Goal: Task Accomplishment & Management: Complete application form

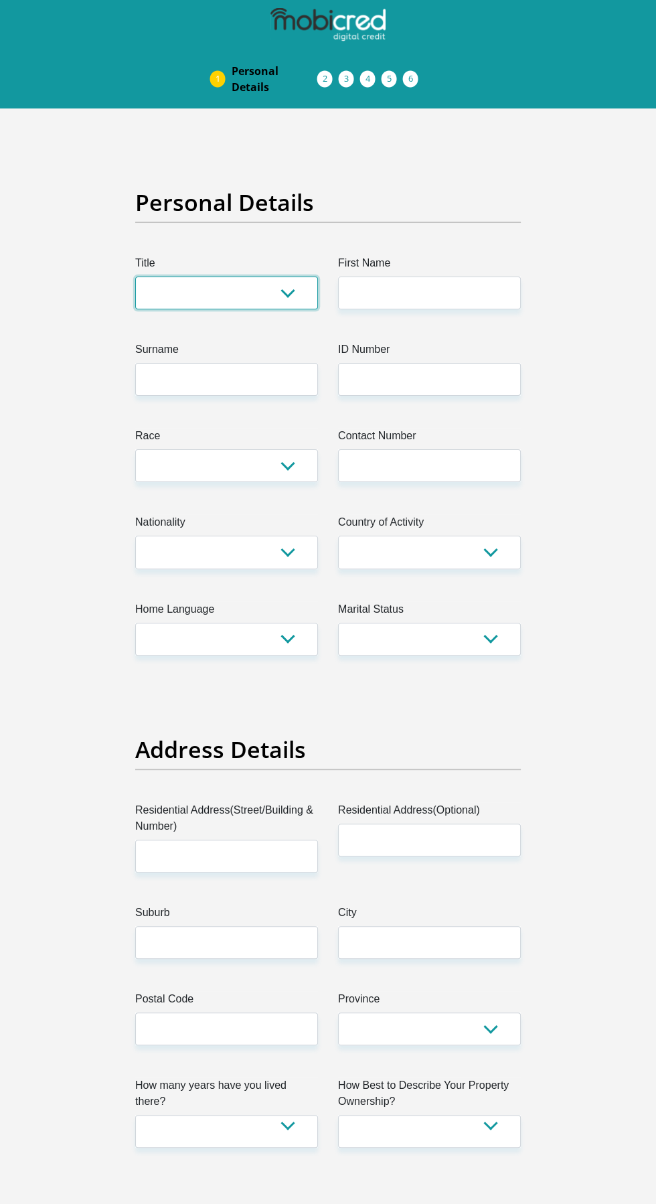
click at [224, 309] on select "Mr Ms Mrs Dr [PERSON_NAME]" at bounding box center [226, 293] width 183 height 33
select select "Ms"
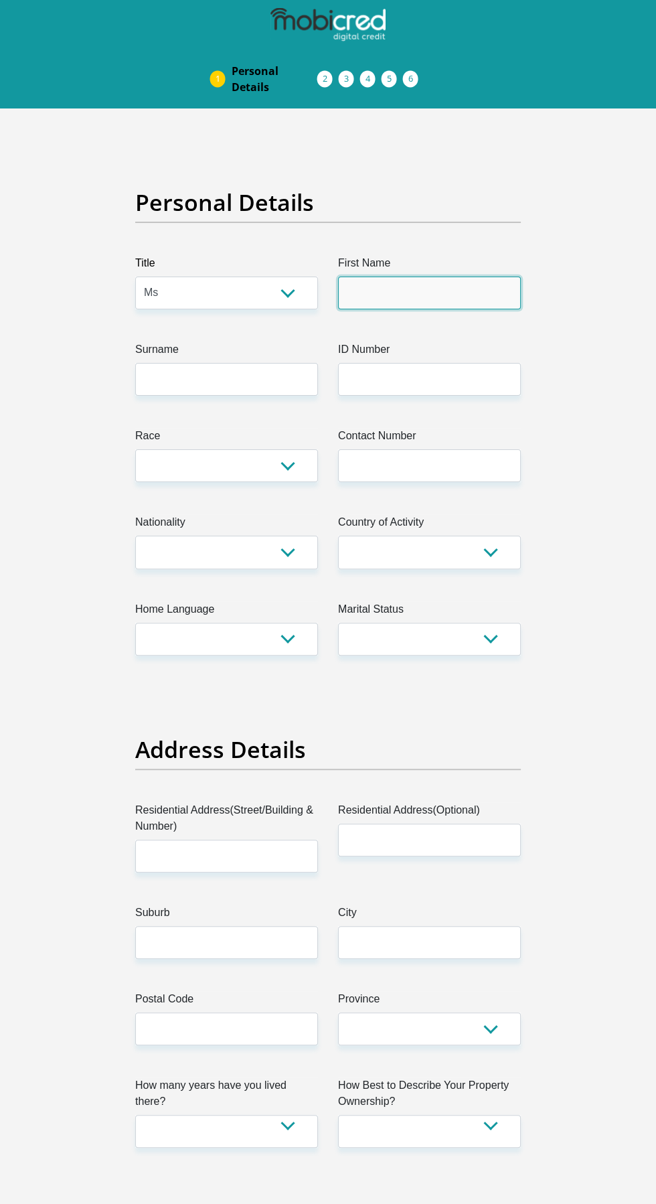
click at [443, 309] on input "First Name" at bounding box center [429, 293] width 183 height 33
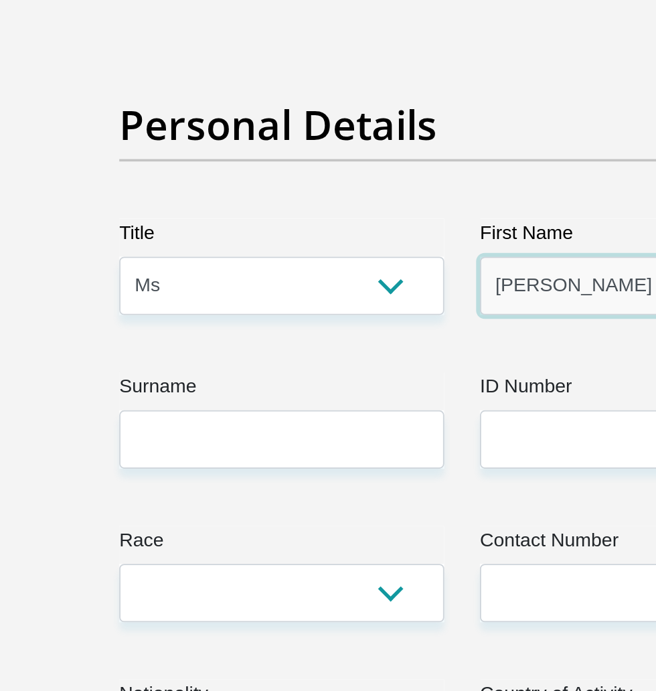
type input "[PERSON_NAME]"
click at [244, 363] on label "Surname" at bounding box center [226, 352] width 183 height 21
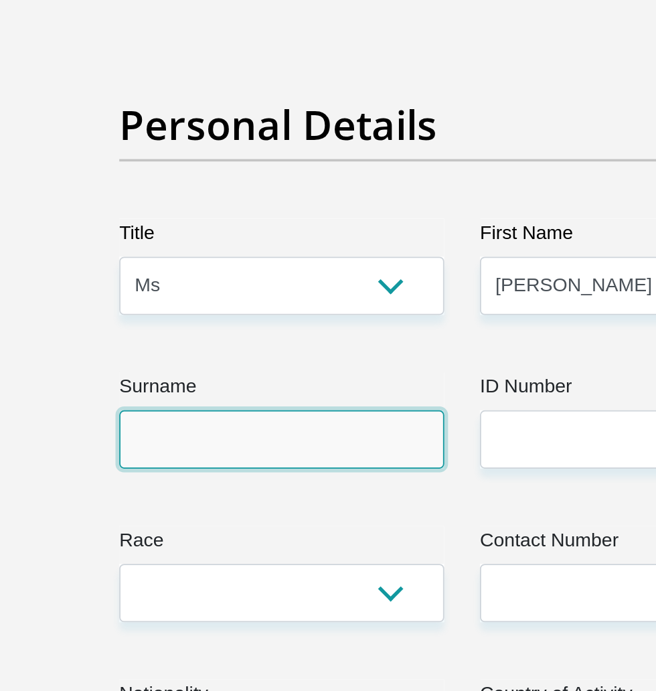
click at [244, 396] on input "Surname" at bounding box center [226, 379] width 183 height 33
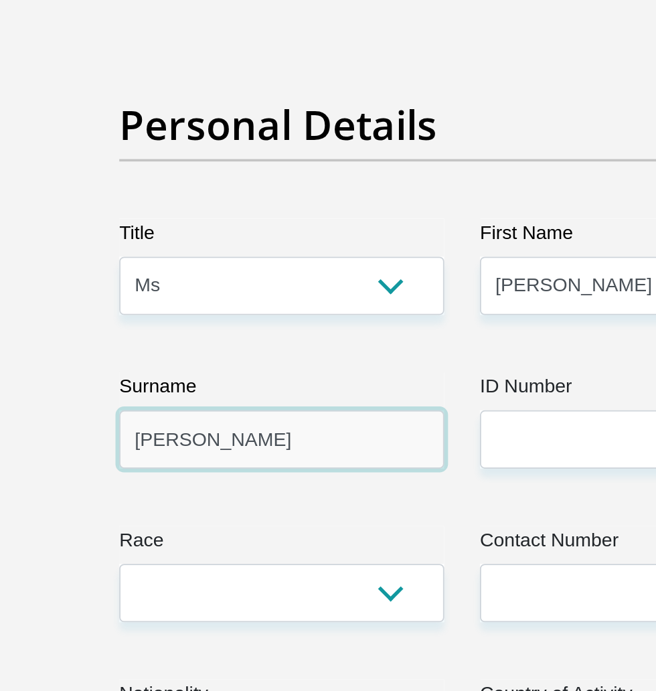
type input "[PERSON_NAME]"
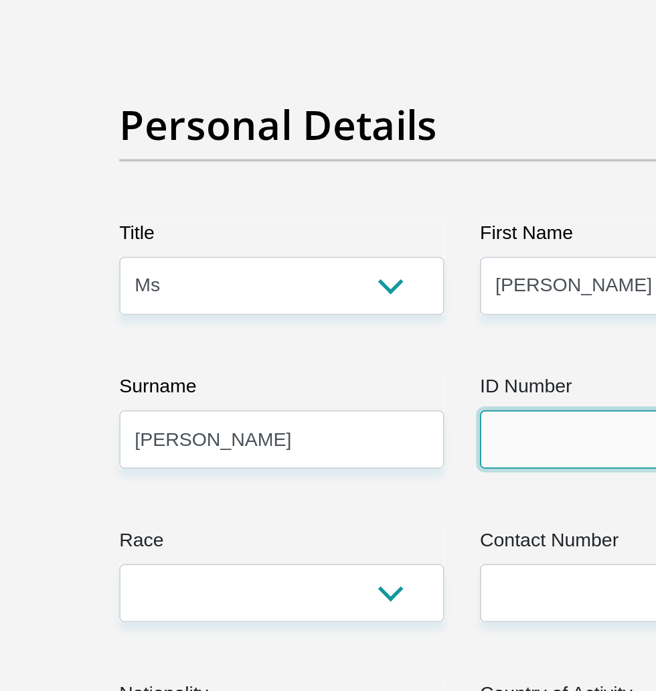
click at [383, 396] on input "ID Number" at bounding box center [429, 379] width 183 height 33
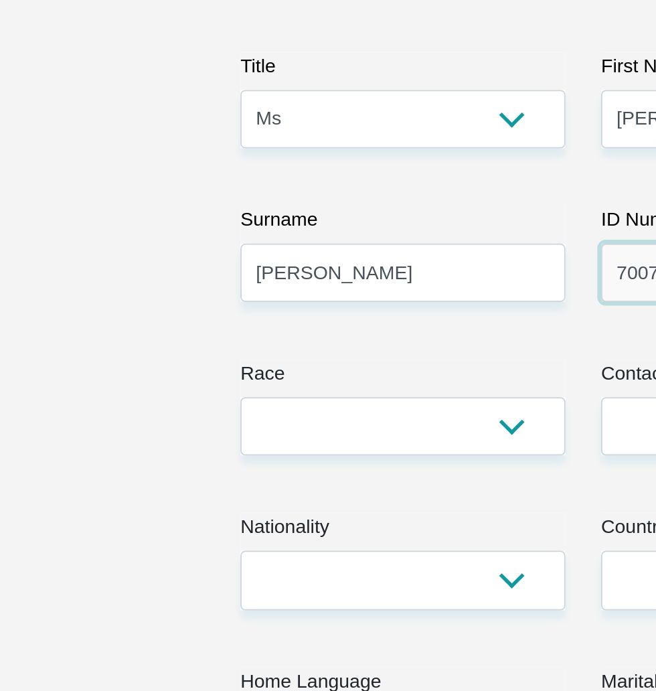
type input "7007080002080"
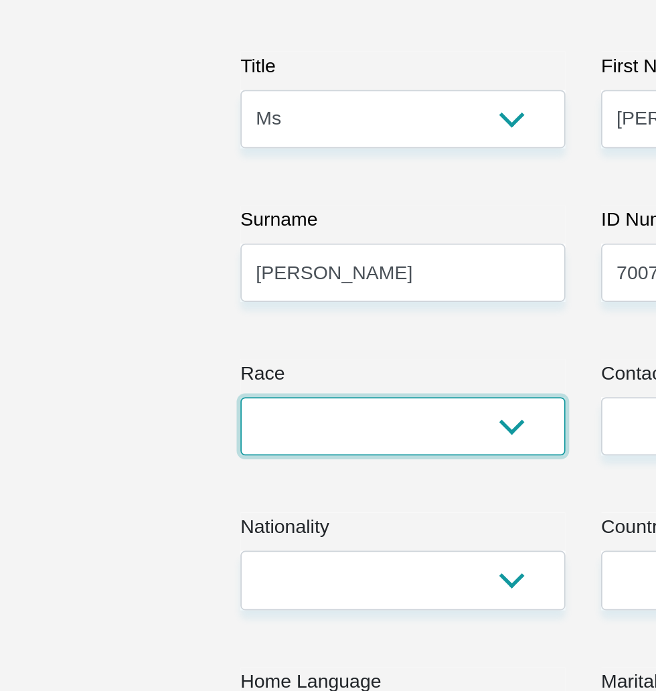
click at [246, 482] on select "Black Coloured Indian White Other" at bounding box center [226, 465] width 183 height 33
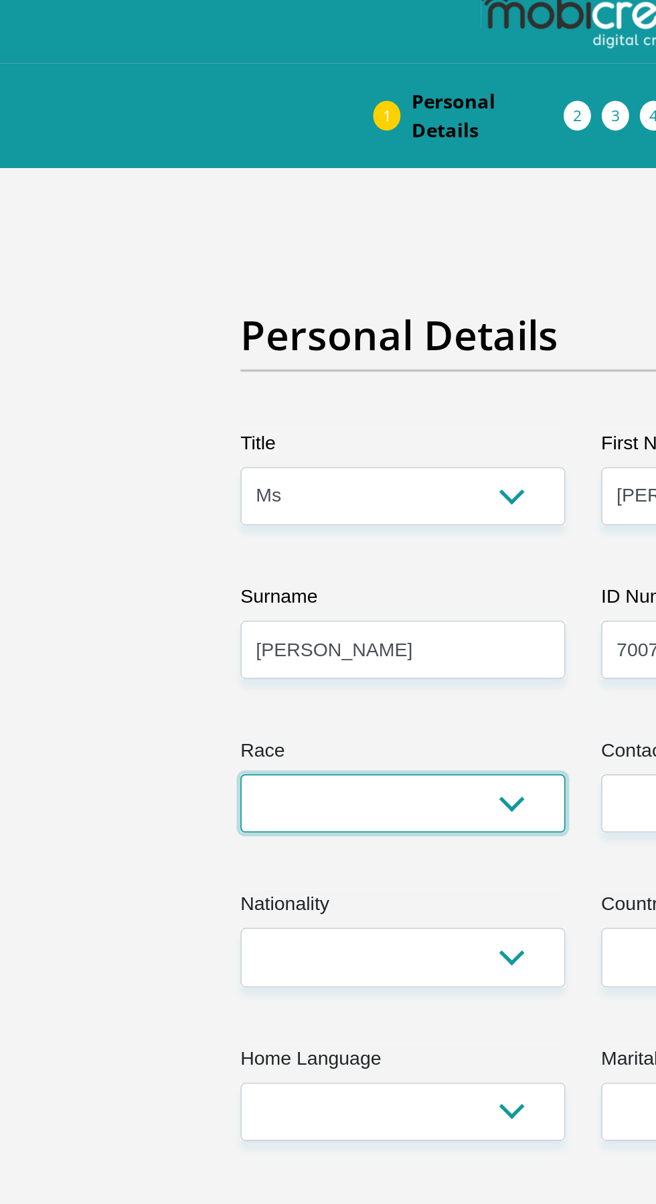
select select "4"
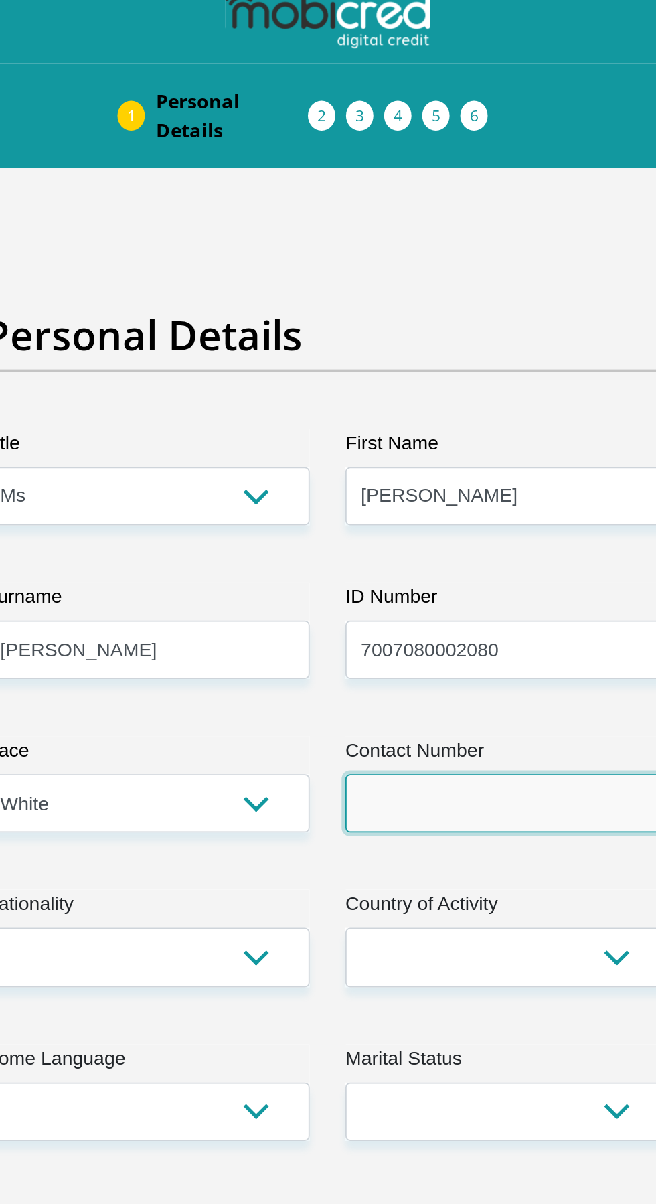
click at [383, 482] on input "Contact Number" at bounding box center [429, 465] width 183 height 33
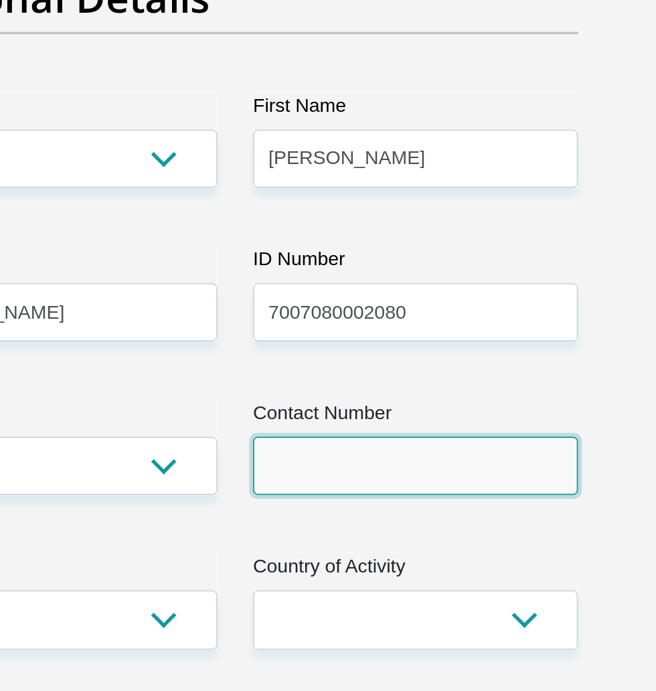
scroll to position [17, 0]
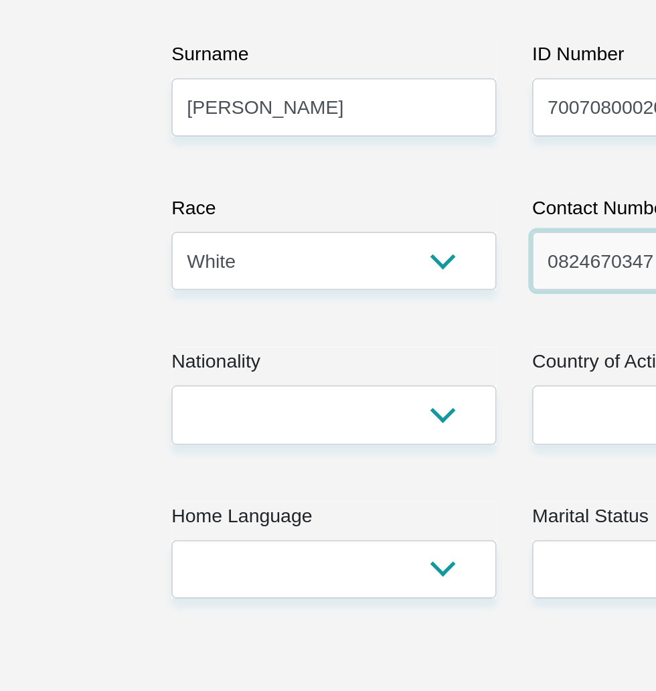
type input "0824670347"
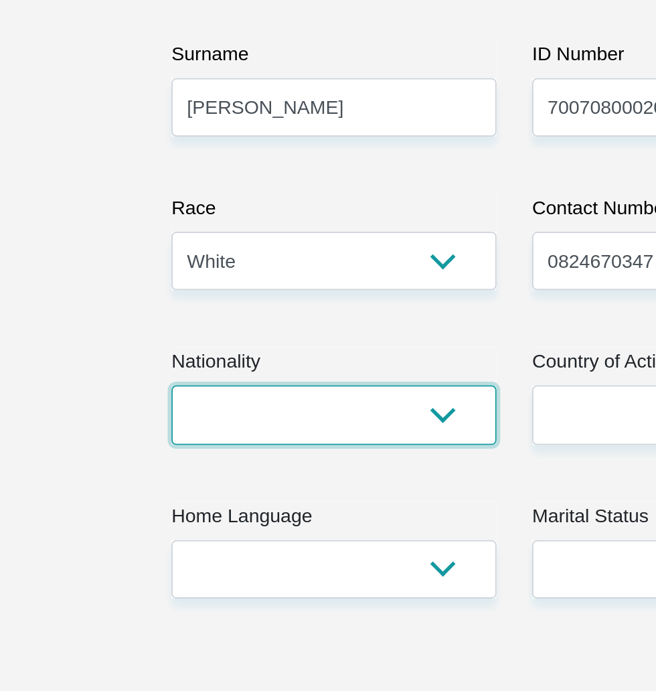
click at [245, 552] on select "[GEOGRAPHIC_DATA] [GEOGRAPHIC_DATA] [GEOGRAPHIC_DATA] [GEOGRAPHIC_DATA] [GEOGRA…" at bounding box center [226, 535] width 183 height 33
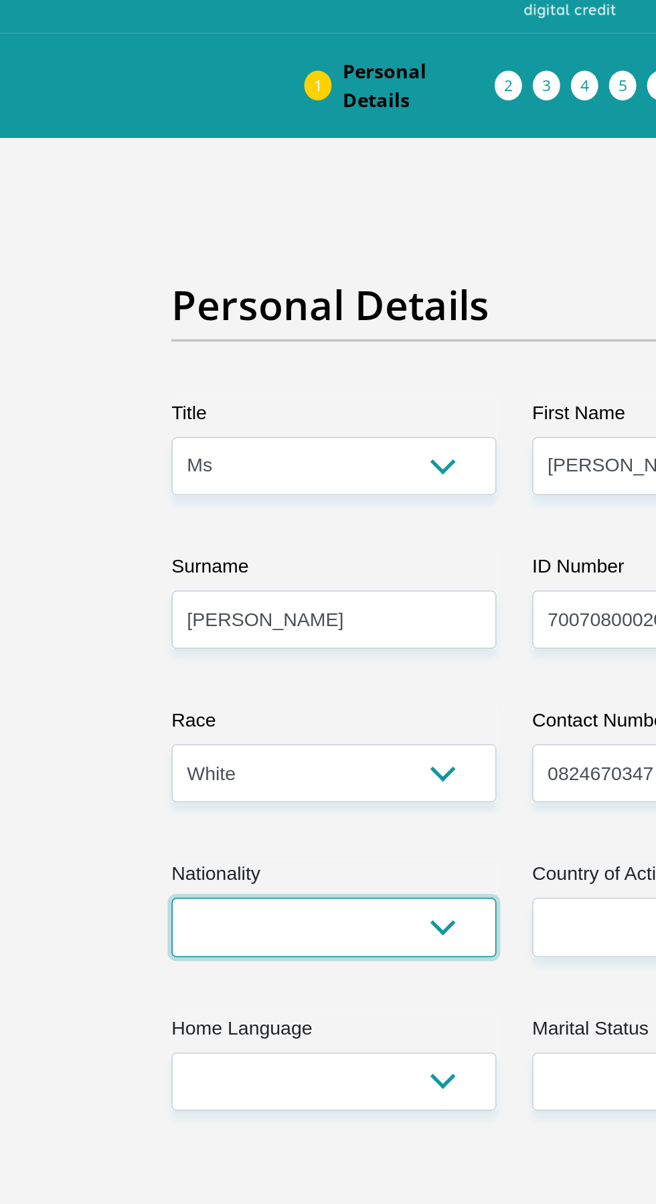
select select "ZAF"
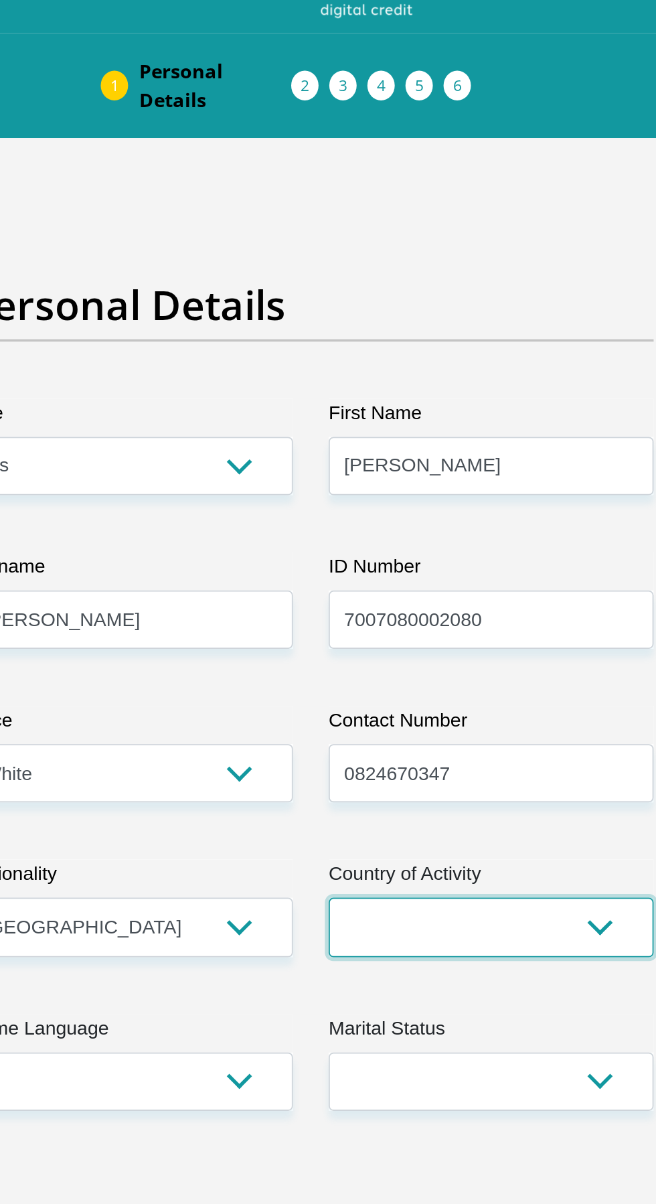
click at [427, 552] on select "[GEOGRAPHIC_DATA] [GEOGRAPHIC_DATA] [GEOGRAPHIC_DATA] [GEOGRAPHIC_DATA] [GEOGRA…" at bounding box center [429, 535] width 183 height 33
select select "ZAF"
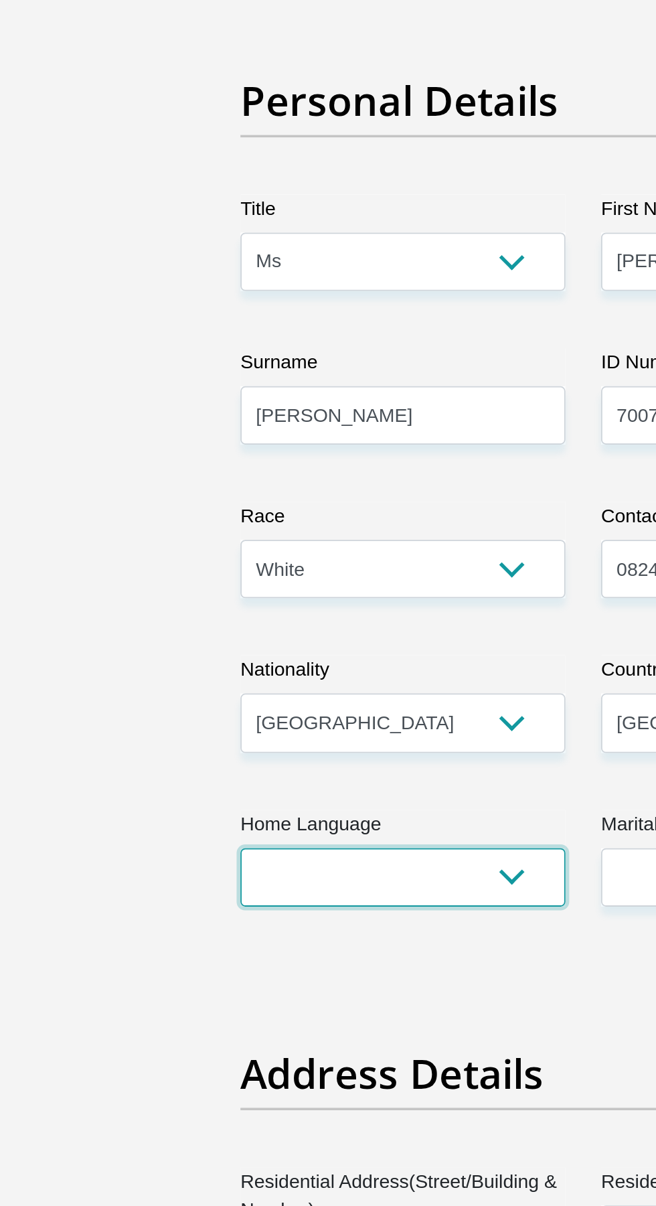
click at [221, 639] on select "Afrikaans English Sepedi South Ndebele Southern Sotho Swati Tsonga Tswana Venda…" at bounding box center [226, 622] width 183 height 33
select select "eng"
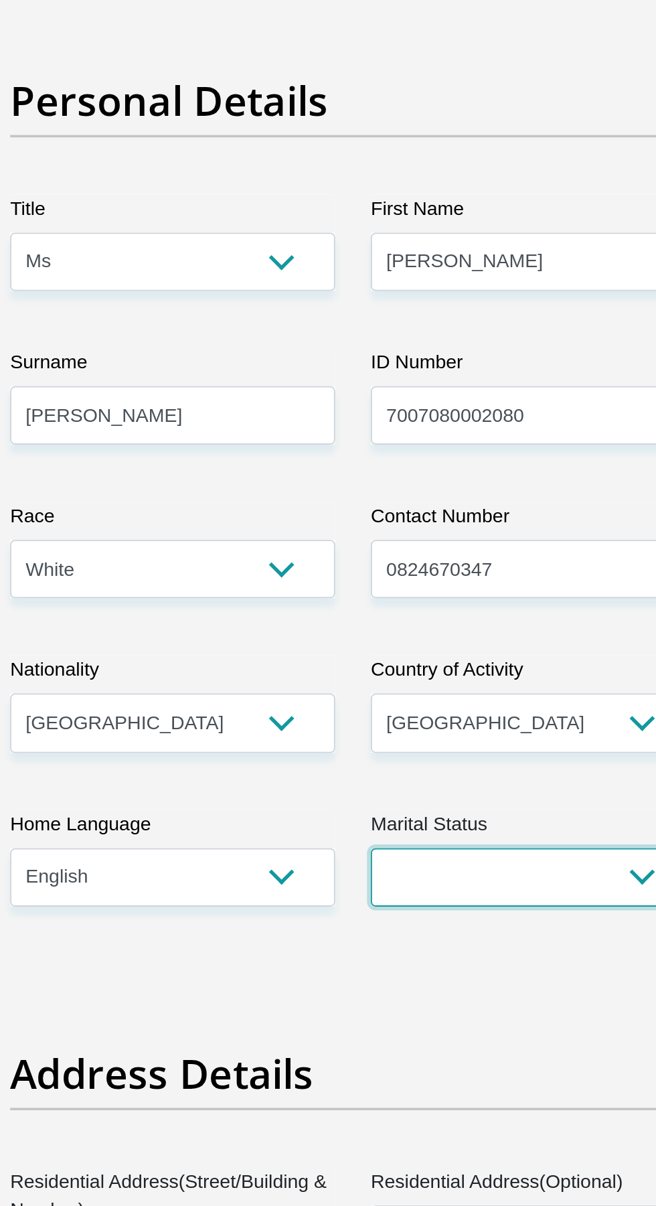
click at [410, 639] on select "Married ANC Single Divorced Widowed Married COP or Customary Law" at bounding box center [429, 622] width 183 height 33
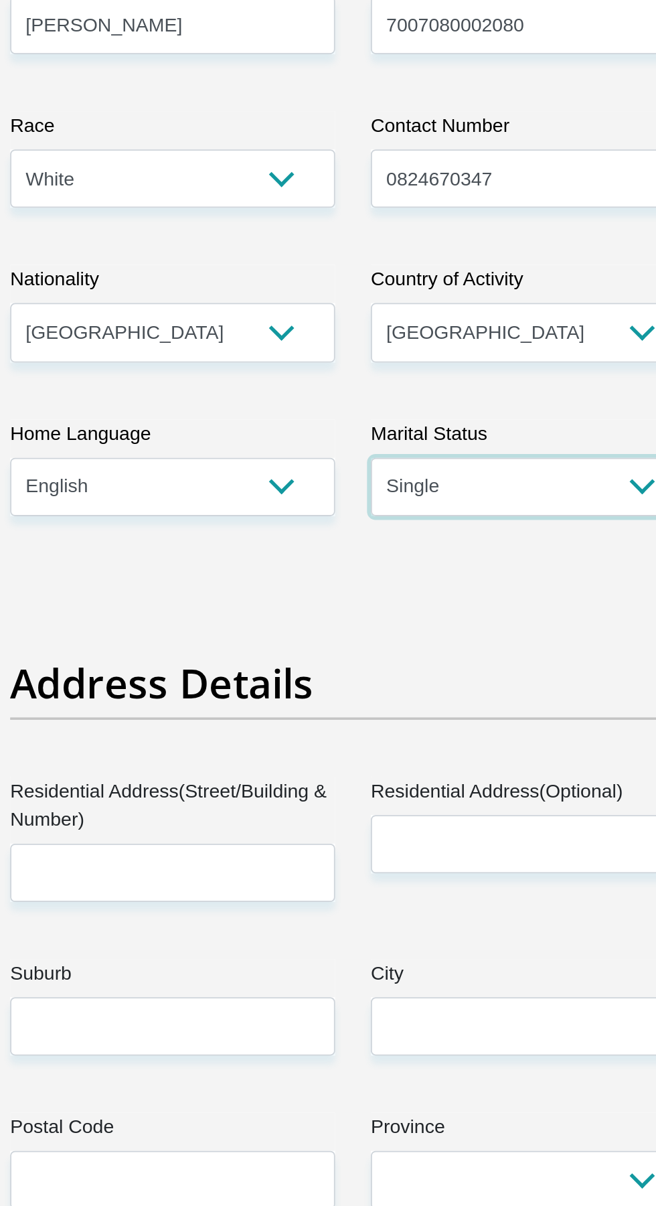
click at [454, 639] on select "Married ANC Single Divorced Widowed Married COP or Customary Law" at bounding box center [429, 622] width 183 height 33
select select "3"
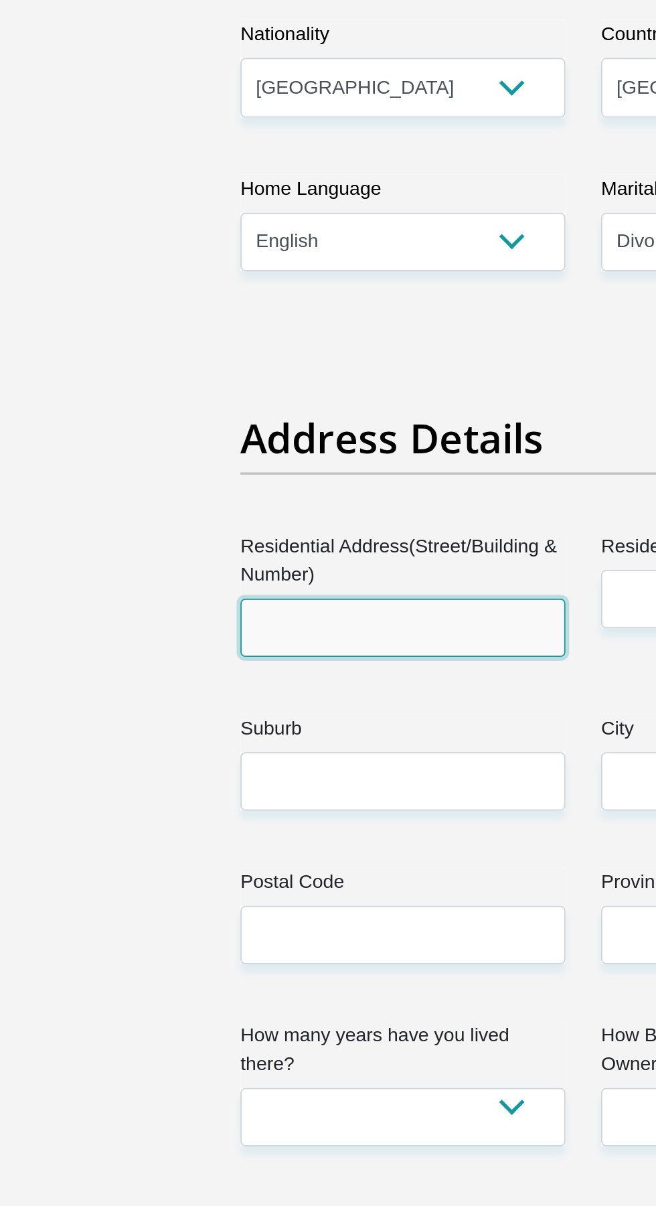
click at [252, 856] on input "Residential Address(Street/Building & Number)" at bounding box center [226, 839] width 183 height 33
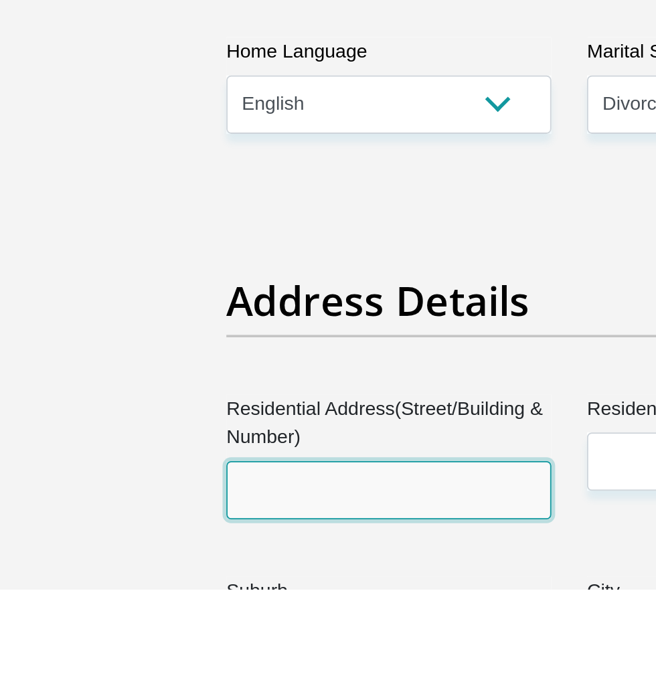
scroll to position [379, 0]
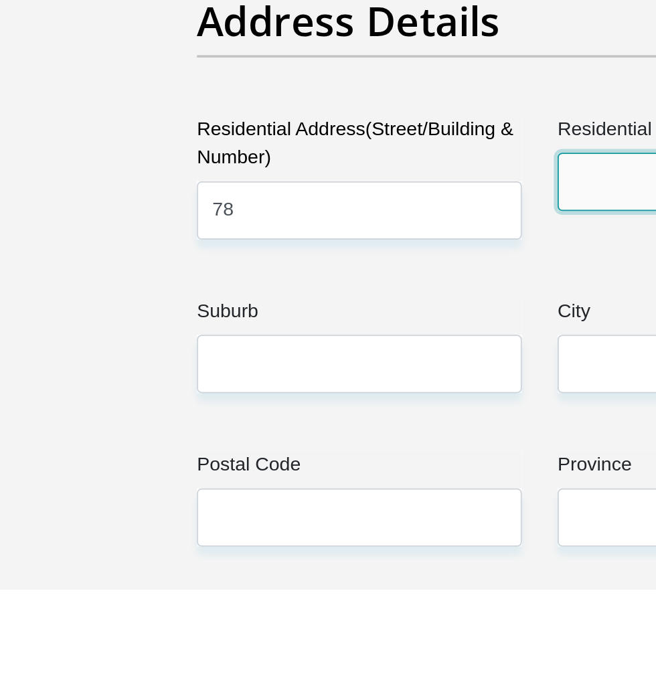
click at [353, 477] on input "Residential Address(Optional)" at bounding box center [429, 461] width 183 height 33
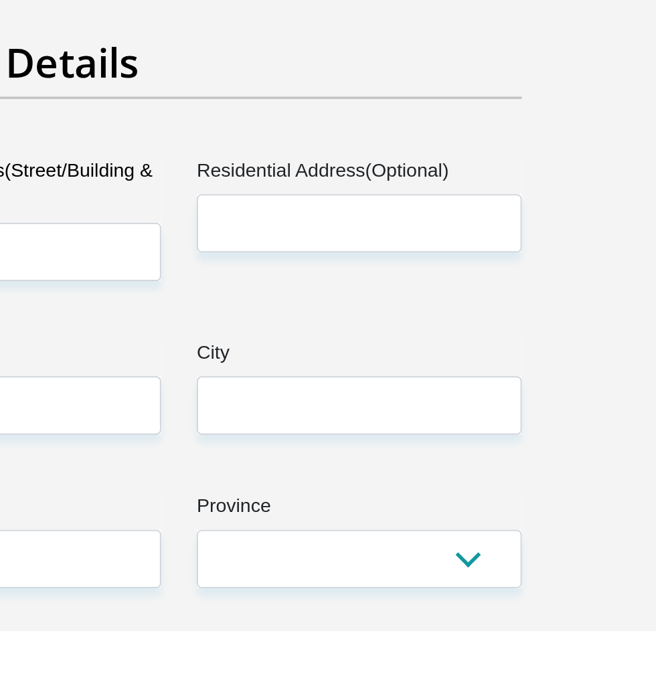
click at [295, 461] on label "Residential Address(Street/Building & Number)" at bounding box center [226, 442] width 183 height 38
click at [295, 494] on input "78" at bounding box center [226, 477] width 183 height 33
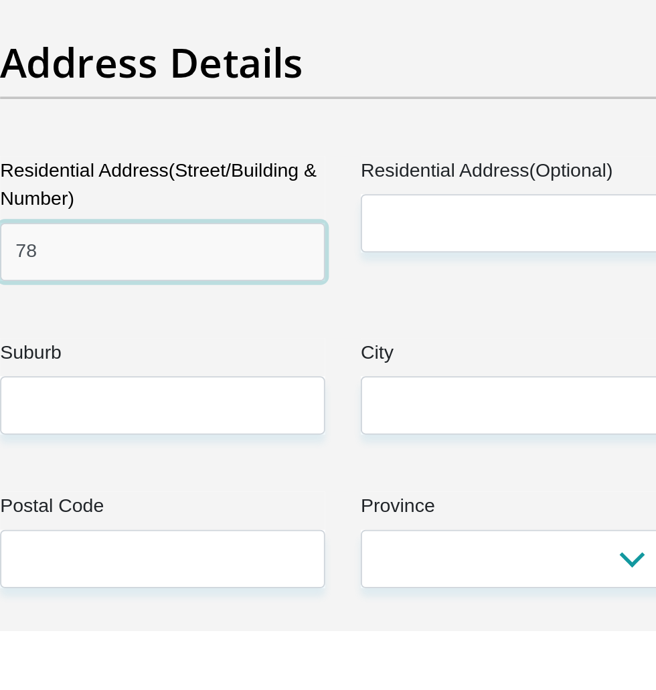
click at [207, 494] on input "78" at bounding box center [226, 477] width 183 height 33
type input "[STREET_ADDRESS]"
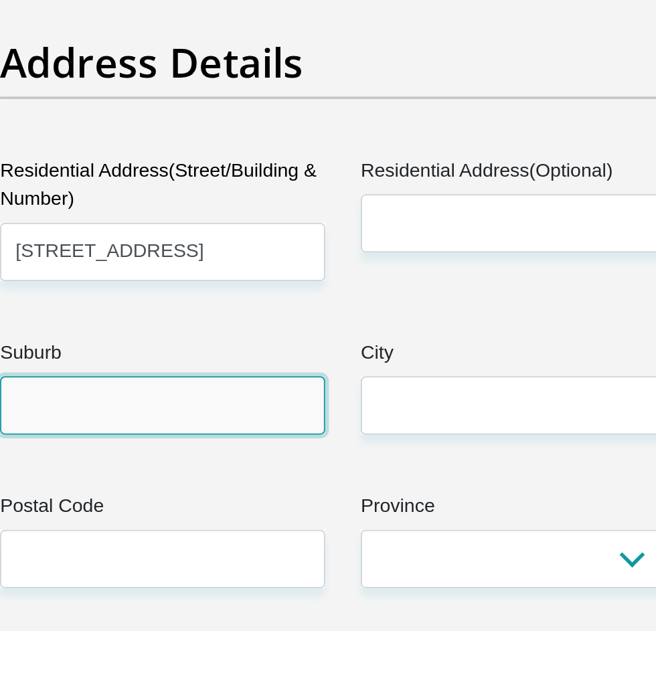
click at [279, 580] on input "Suburb" at bounding box center [226, 563] width 183 height 33
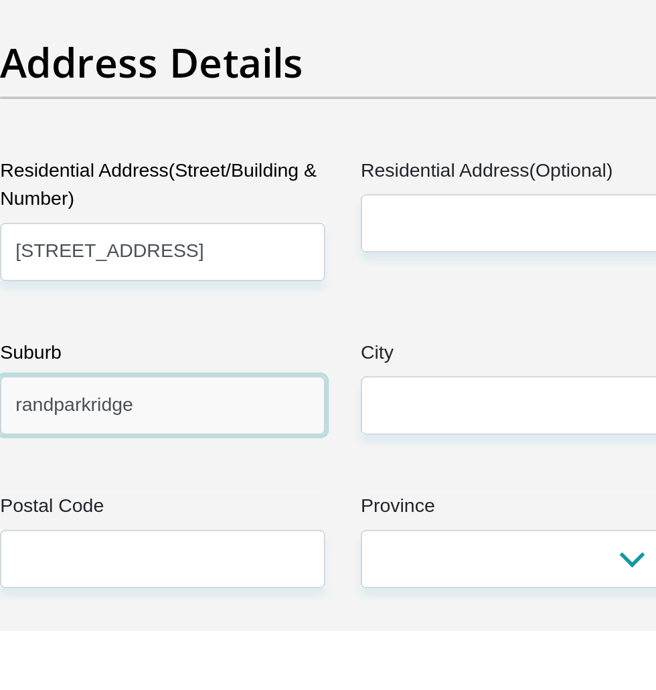
type input "randparkridge"
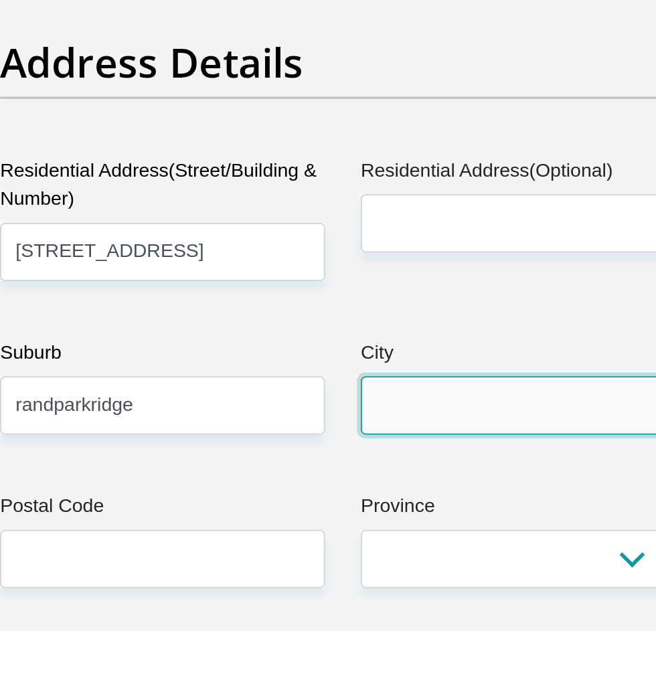
click at [406, 580] on input "City" at bounding box center [429, 563] width 183 height 33
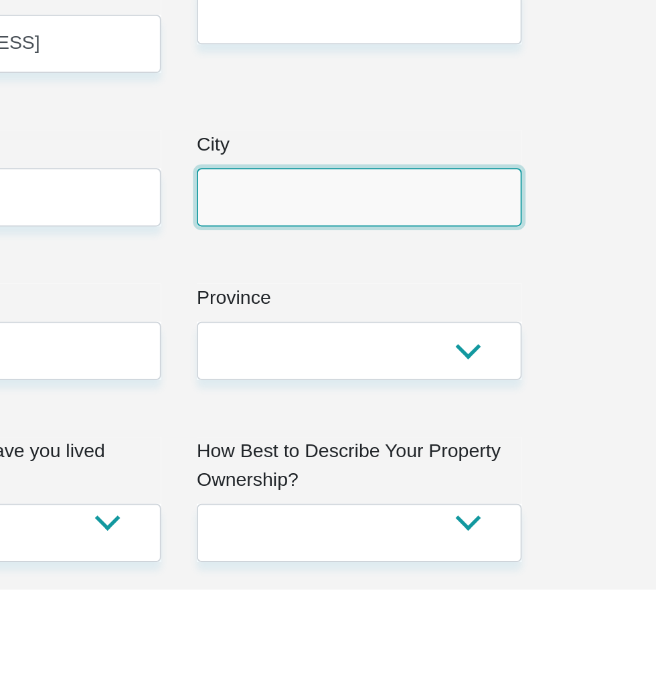
scroll to position [473, 0]
type input "h"
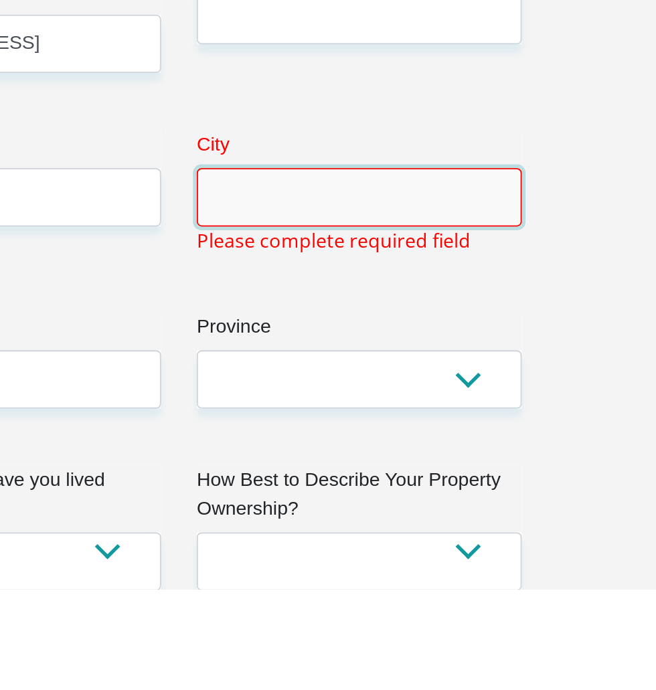
type input "G"
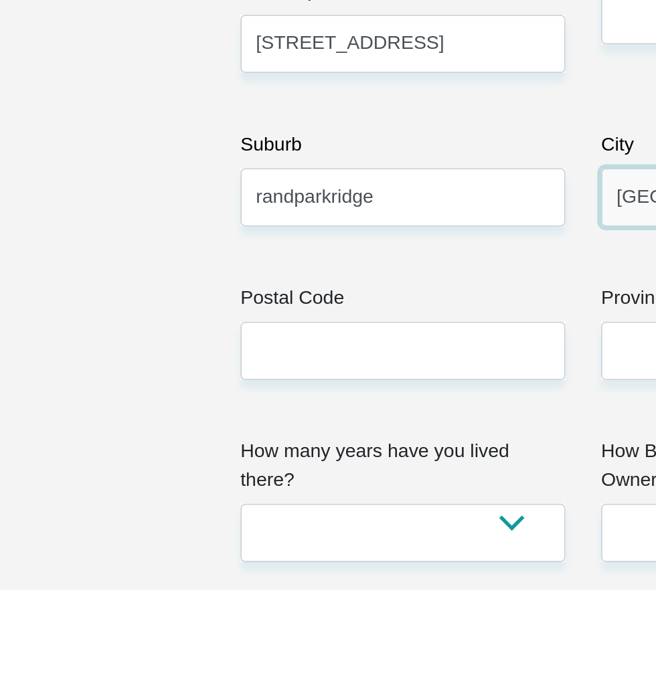
type input "[GEOGRAPHIC_DATA]"
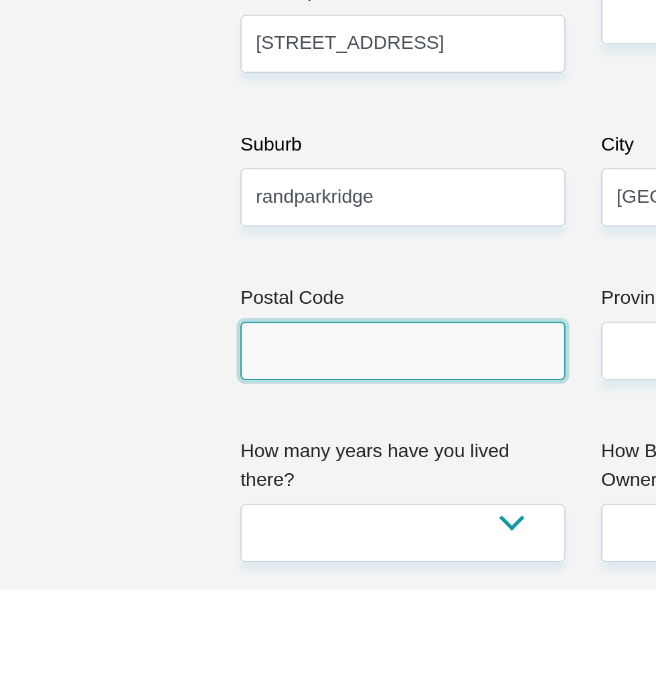
click at [217, 573] on input "Postal Code" at bounding box center [226, 556] width 183 height 33
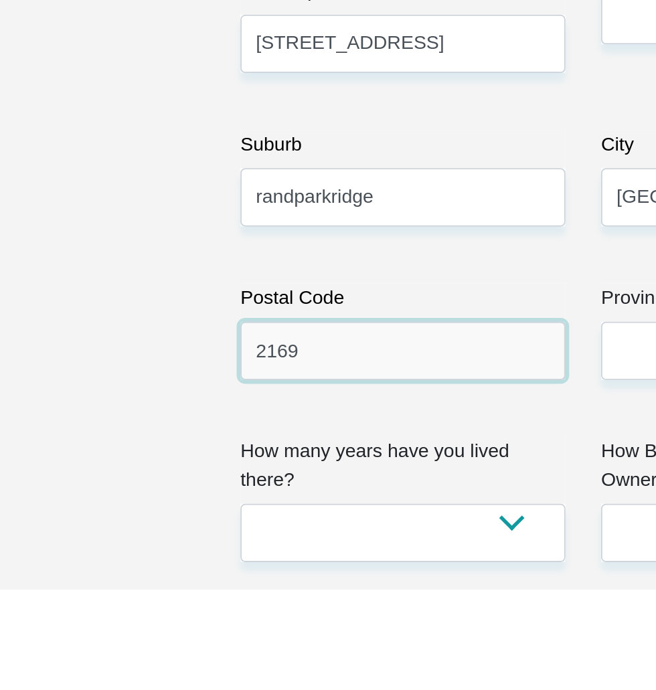
type input "2169"
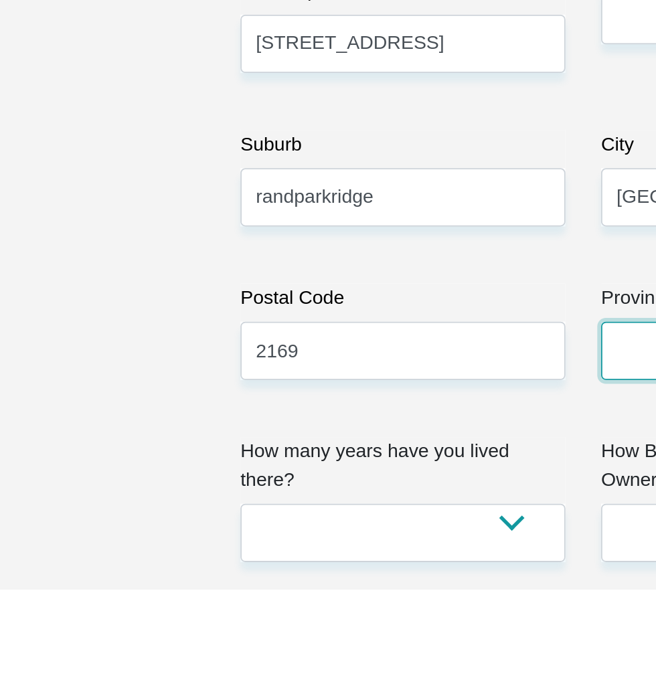
click at [342, 573] on select "Eastern Cape Free State [GEOGRAPHIC_DATA] [GEOGRAPHIC_DATA][DATE] [GEOGRAPHIC_D…" at bounding box center [429, 556] width 183 height 33
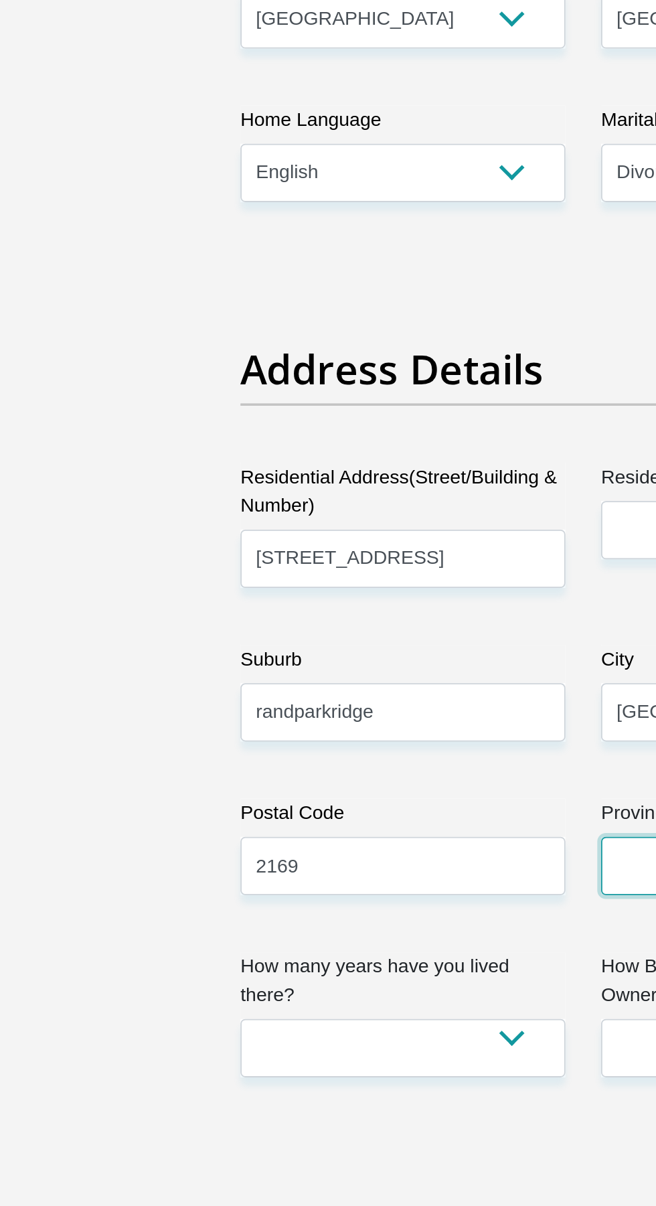
select select "Gauteng"
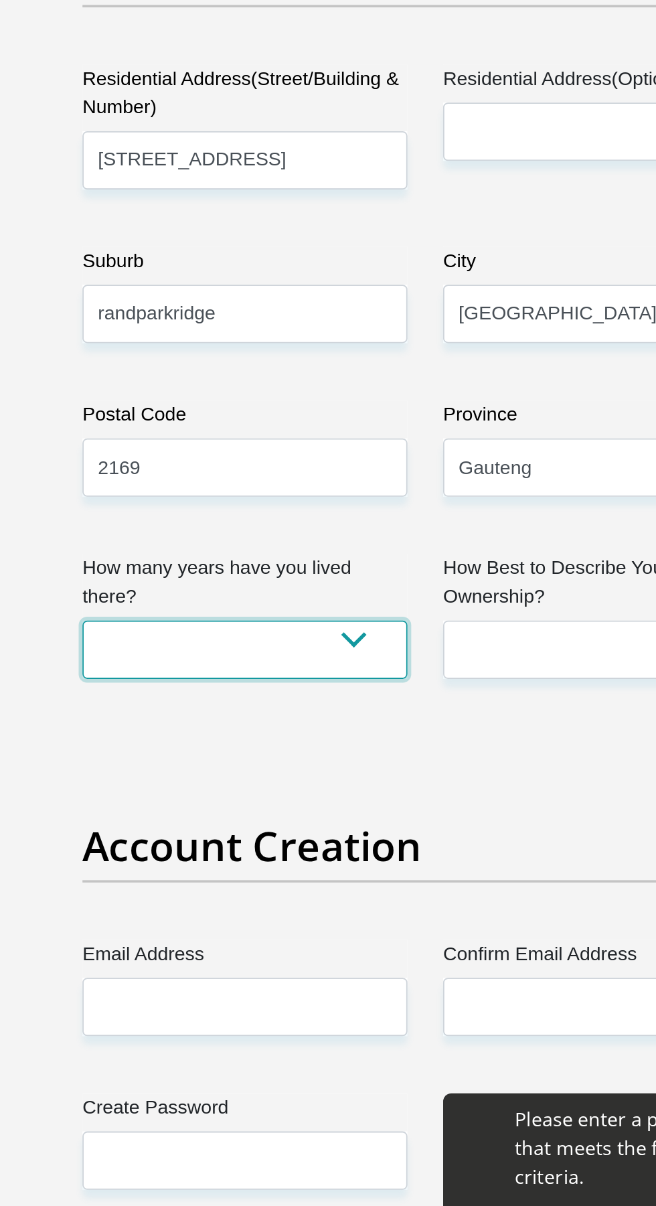
click at [239, 675] on select "less than 1 year 1-3 years 3-5 years 5+ years" at bounding box center [226, 658] width 183 height 33
select select "5"
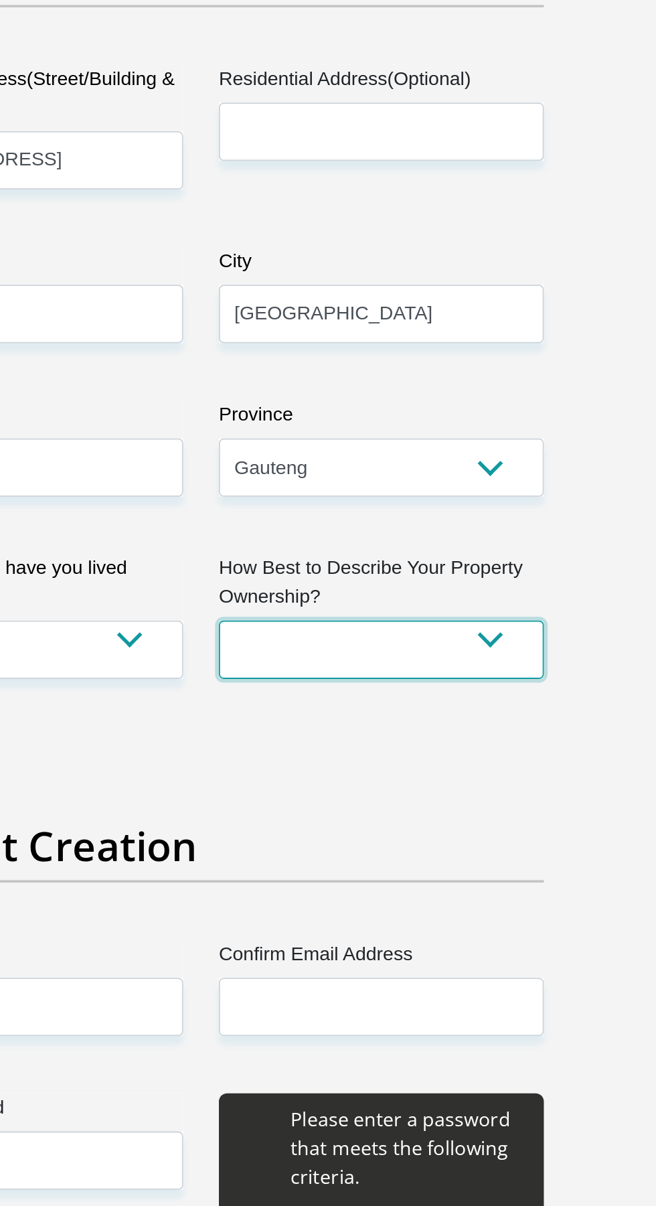
click at [443, 675] on select "Owned Rented Family Owned Company Dwelling" at bounding box center [429, 658] width 183 height 33
select select "Owned"
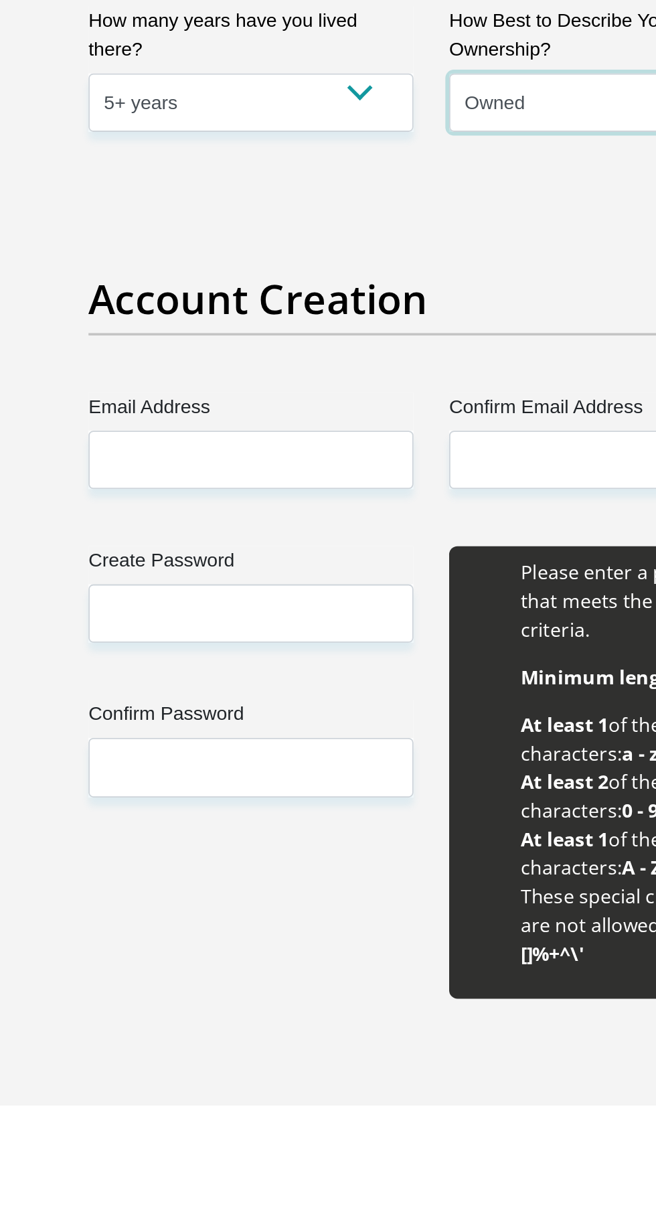
scroll to position [490, 0]
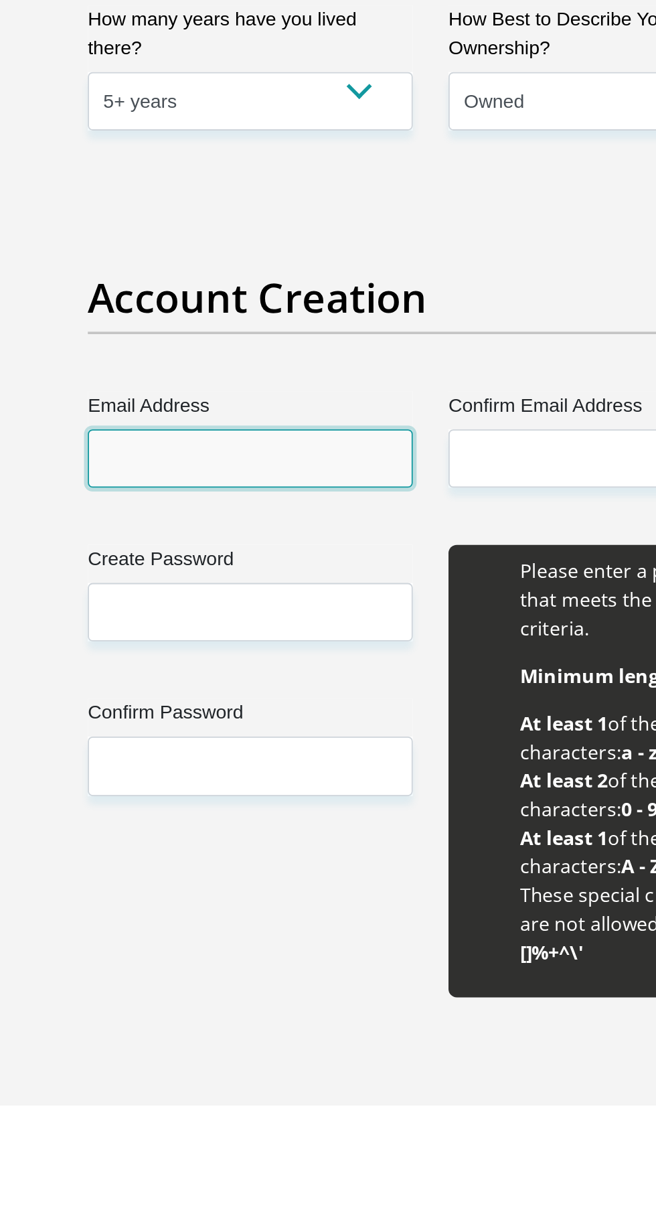
click at [248, 859] on input "Email Address" at bounding box center [226, 842] width 183 height 33
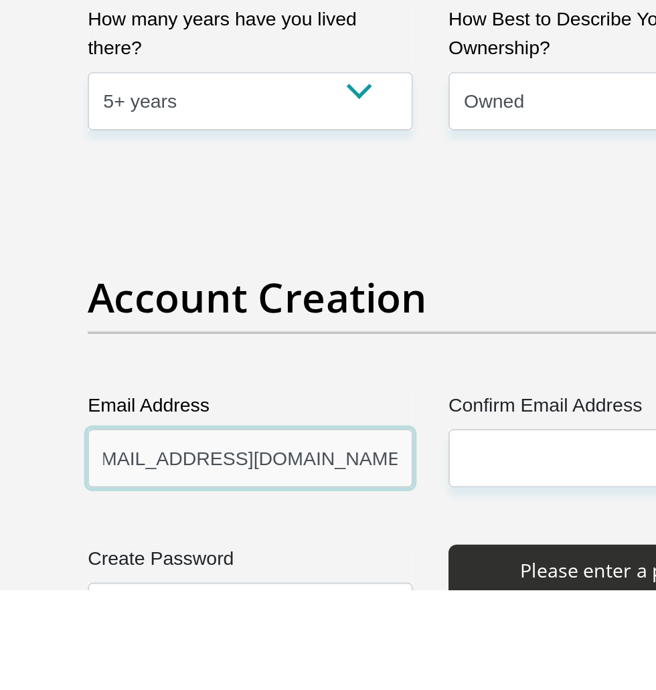
scroll to position [0, 25]
type input "[EMAIL_ADDRESS][DOMAIN_NAME]"
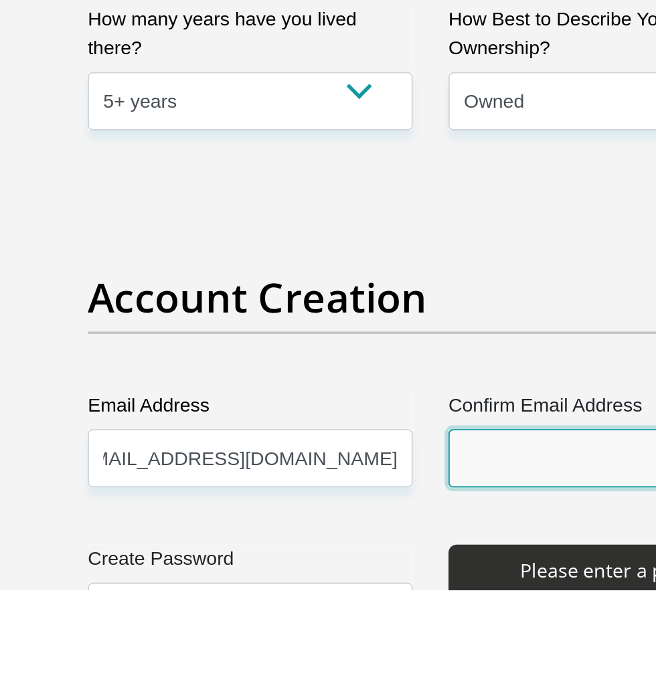
click at [370, 633] on input "Confirm Email Address" at bounding box center [429, 616] width 183 height 33
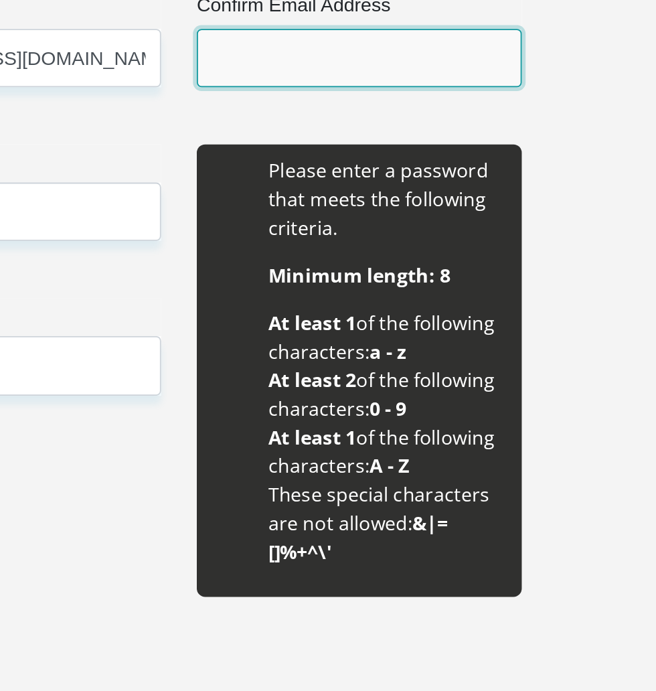
scroll to position [1076, 0]
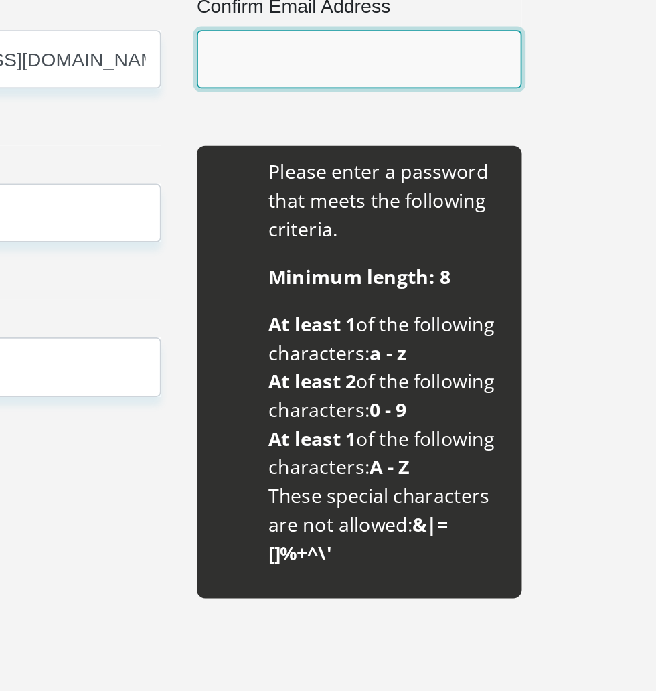
click at [463, 273] on input "Confirm Email Address" at bounding box center [429, 256] width 183 height 33
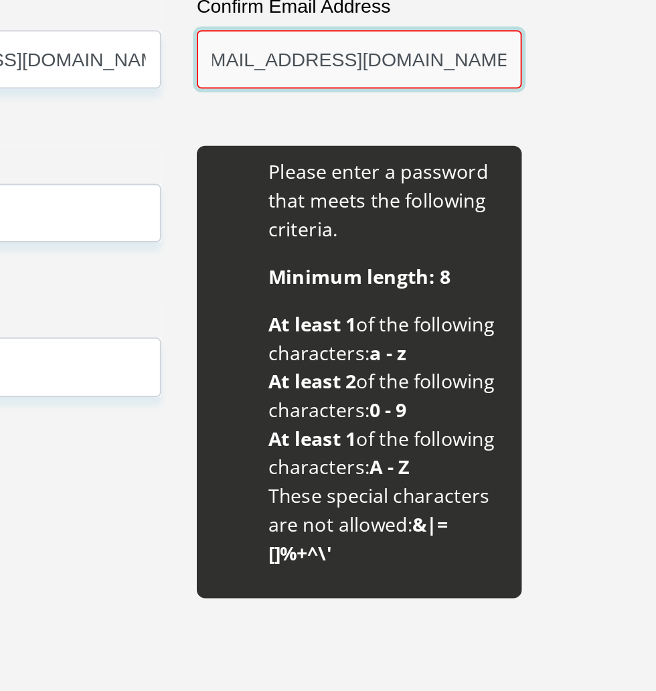
scroll to position [0, 25]
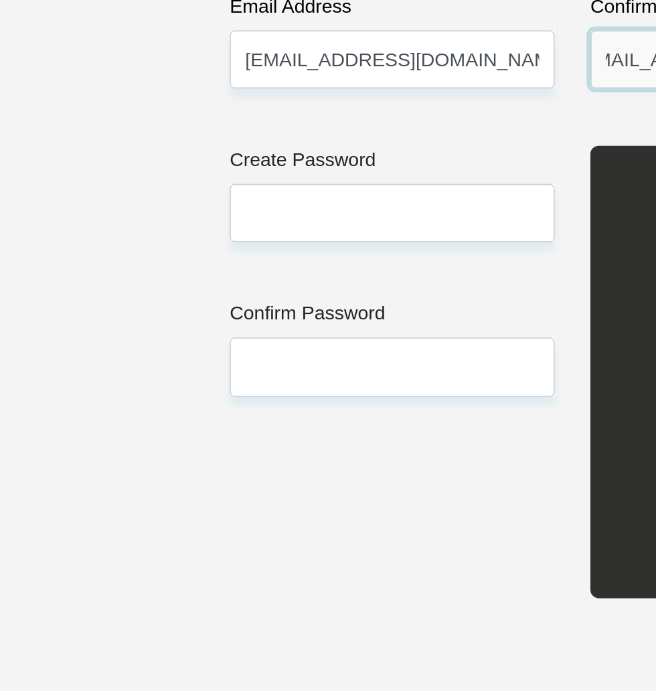
type input "[EMAIL_ADDRESS][DOMAIN_NAME]"
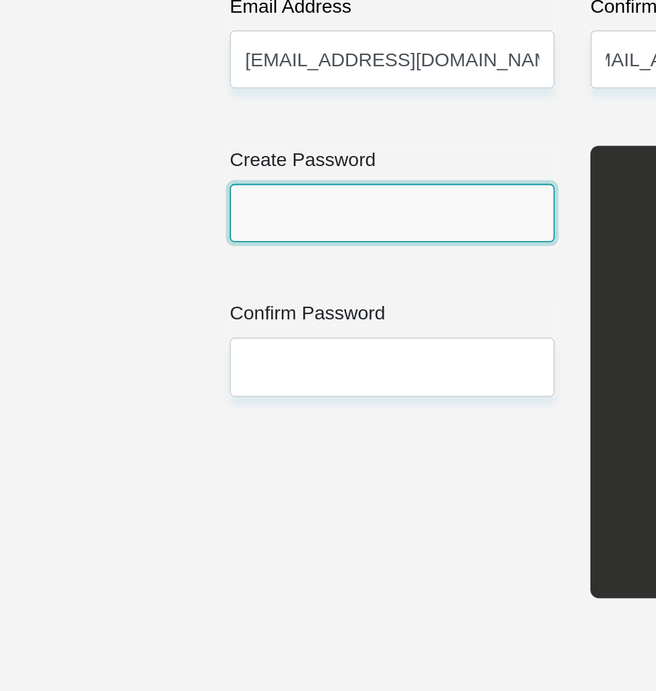
click at [248, 359] on input "Create Password" at bounding box center [226, 342] width 183 height 33
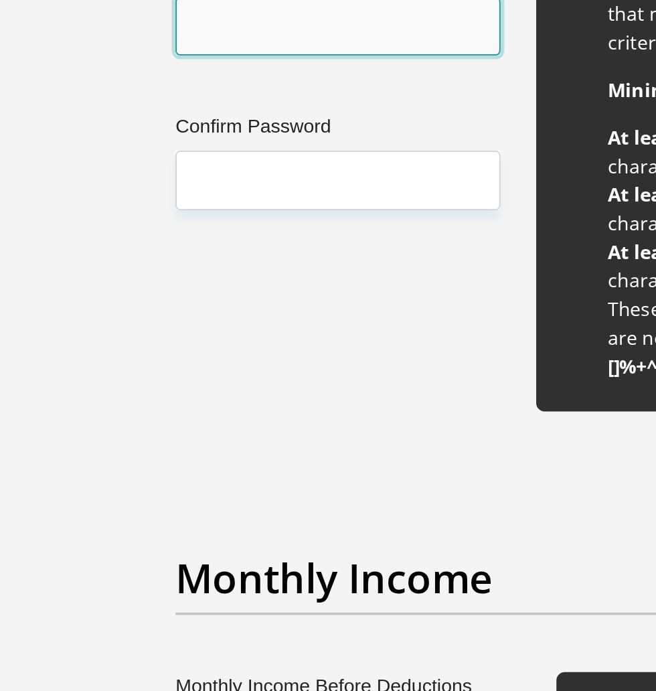
scroll to position [1113, 0]
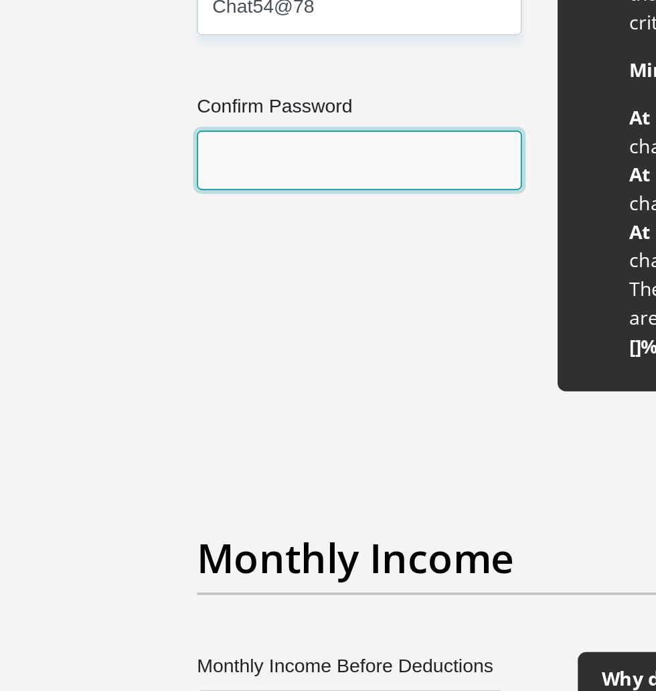
click at [244, 409] on input "Confirm Password" at bounding box center [226, 392] width 183 height 33
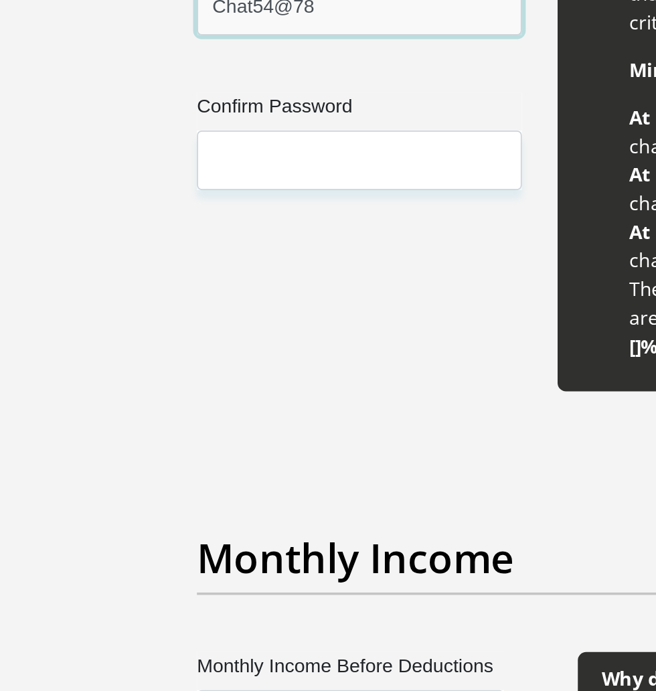
click at [178, 322] on input "Chat54@78" at bounding box center [226, 305] width 183 height 33
type input "Chaz54@78"
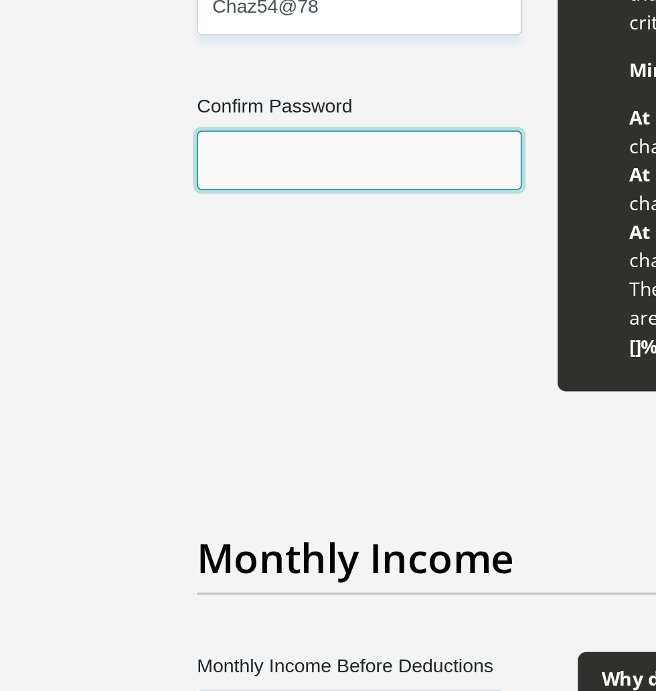
click at [224, 409] on input "Confirm Password" at bounding box center [226, 392] width 183 height 33
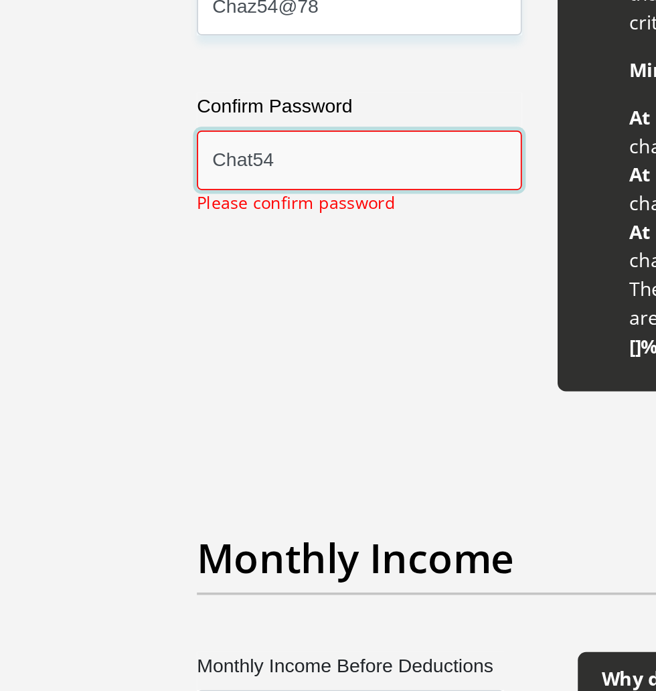
click at [180, 409] on input "Chat54" at bounding box center [226, 392] width 183 height 33
click at [212, 409] on input "Chaz54" at bounding box center [226, 392] width 183 height 33
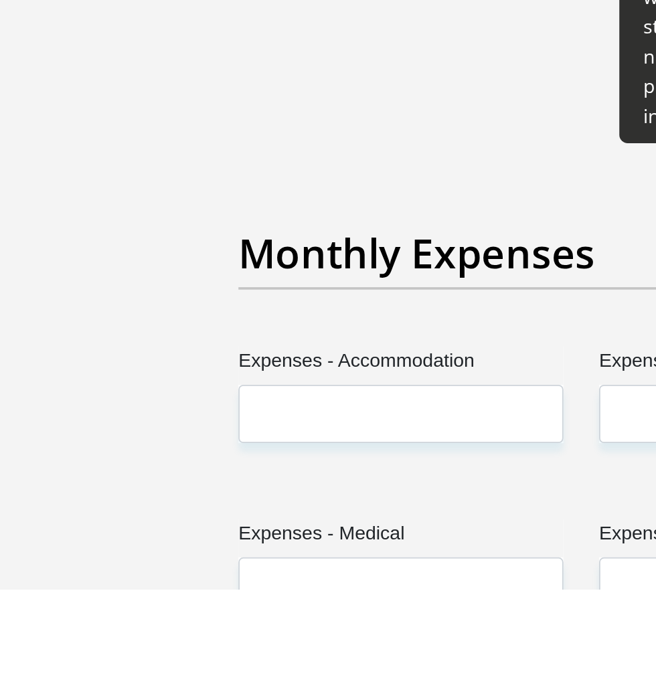
scroll to position [1700, 0]
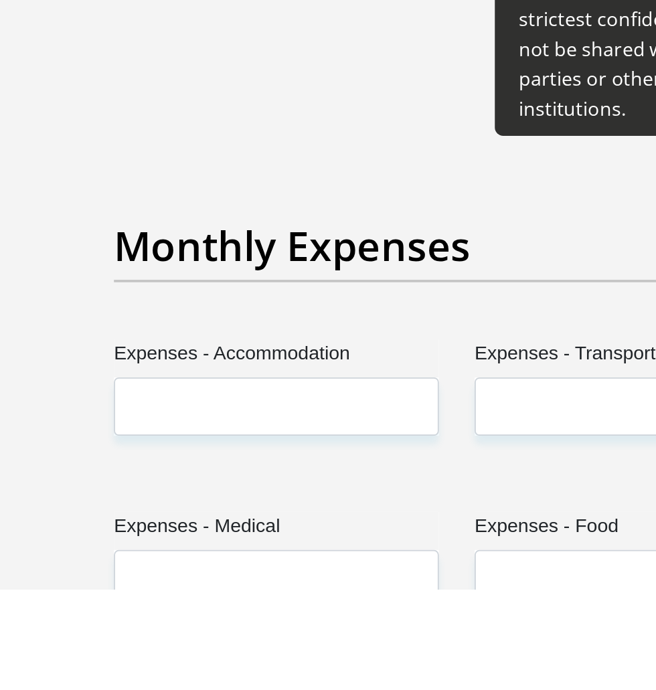
type input "Chaz54@78"
click at [210, 137] on input "Monthly Income Before Deductions" at bounding box center [221, 120] width 173 height 33
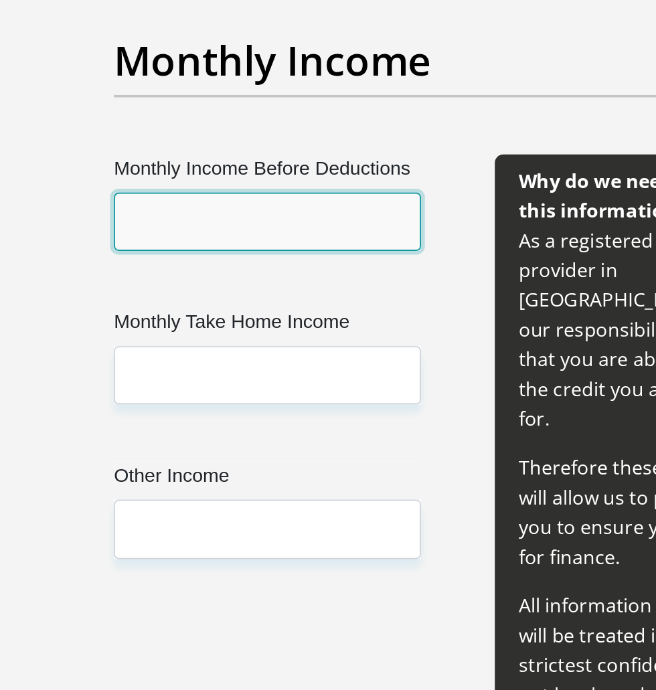
scroll to position [1695, 0]
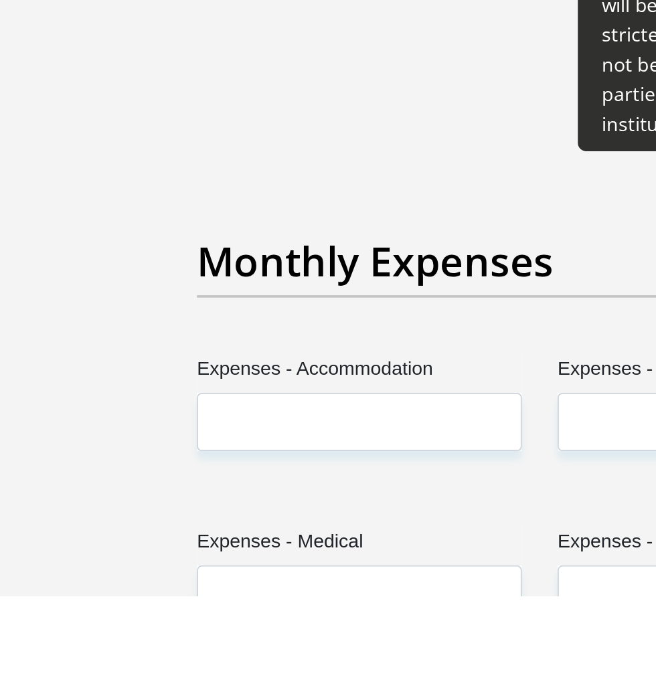
type input "30000"
click at [244, 228] on input "Monthly Take Home Income" at bounding box center [221, 211] width 173 height 33
type input "25000"
click at [242, 314] on input "Other Income" at bounding box center [221, 297] width 173 height 33
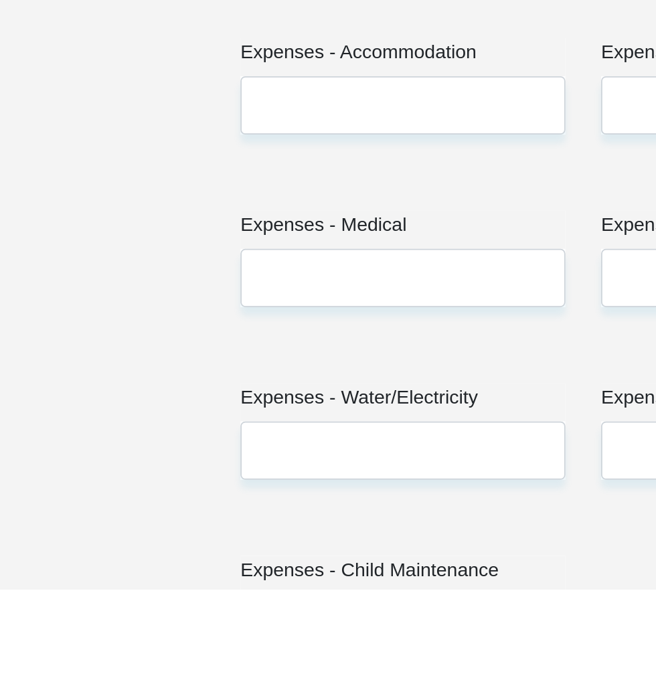
scroll to position [1874, 0]
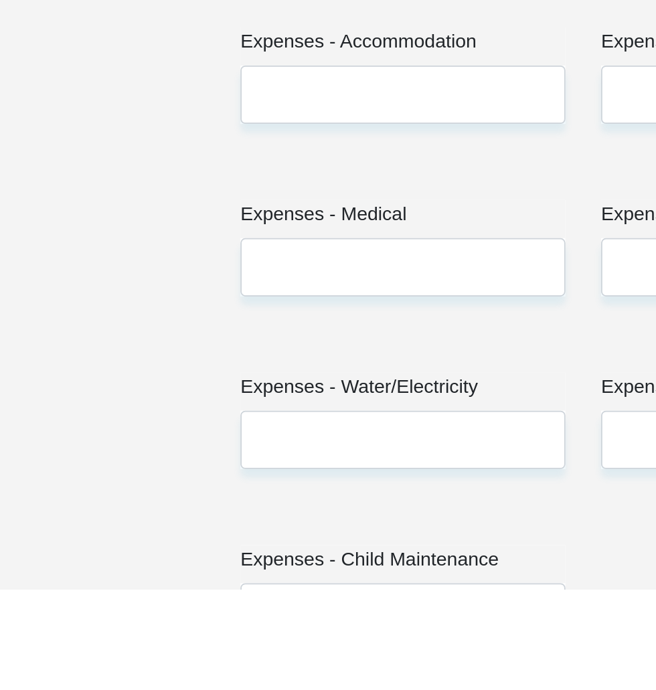
type input "1"
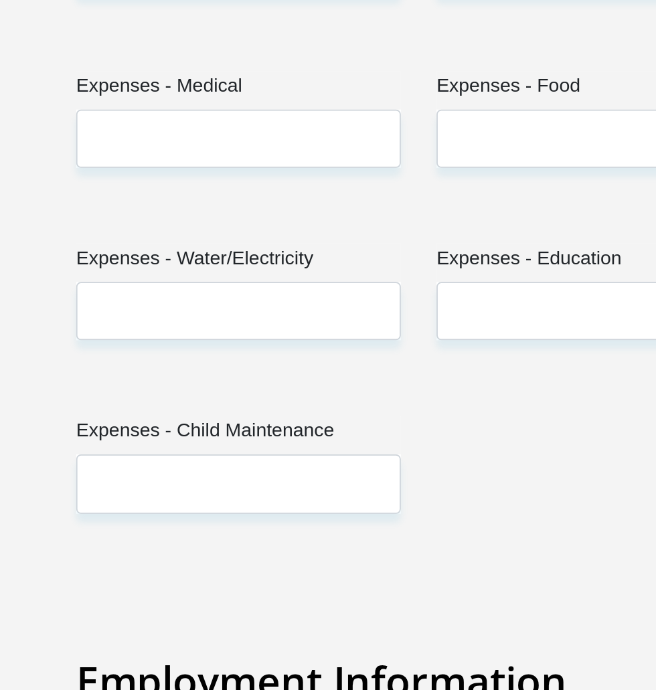
scroll to position [2302, 0]
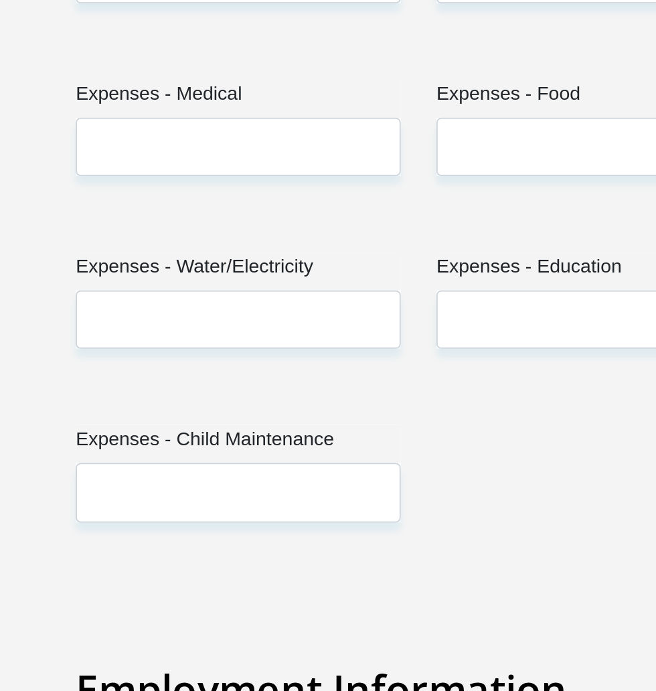
type input "5"
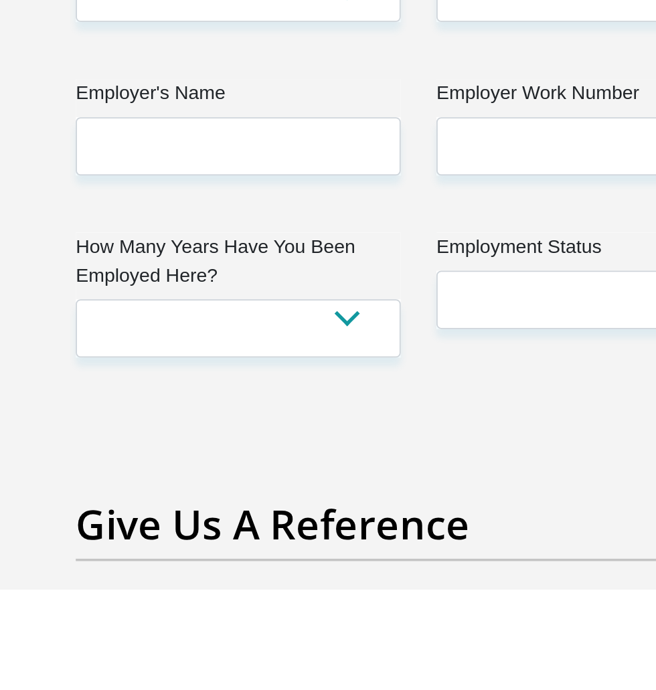
scroll to position [2428, 0]
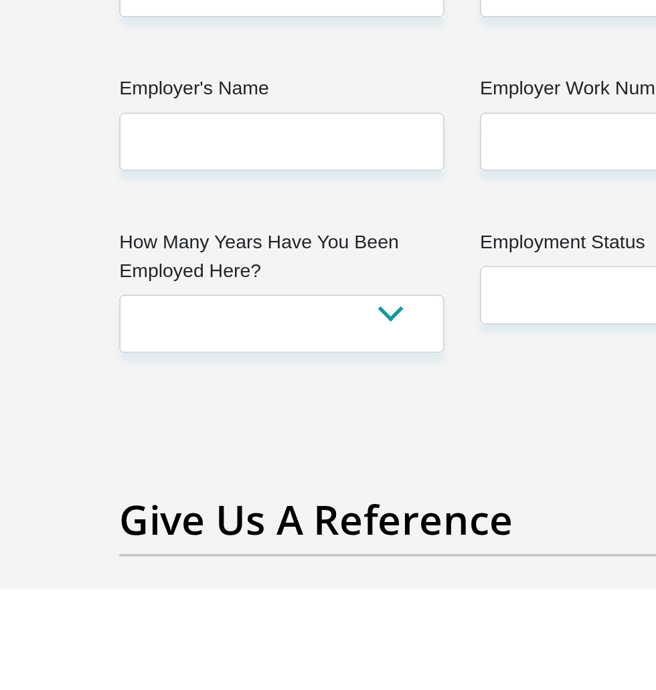
type input "15000"
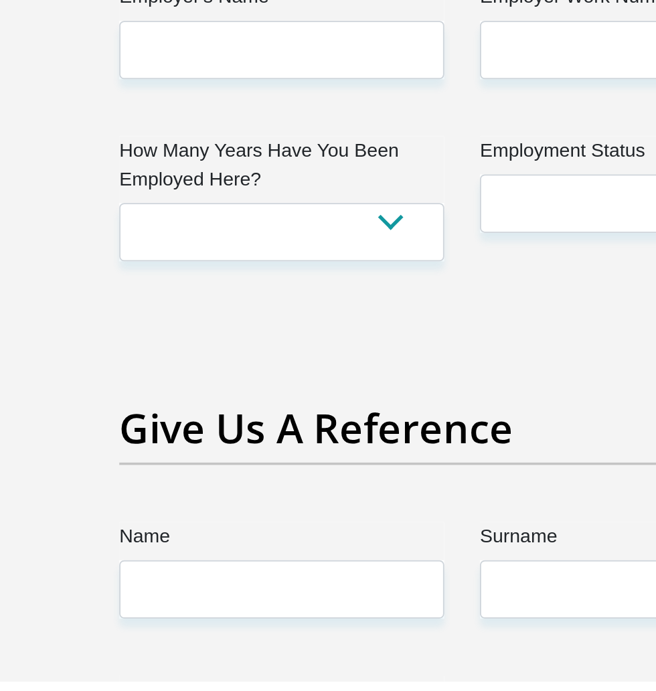
scroll to position [2549, 0]
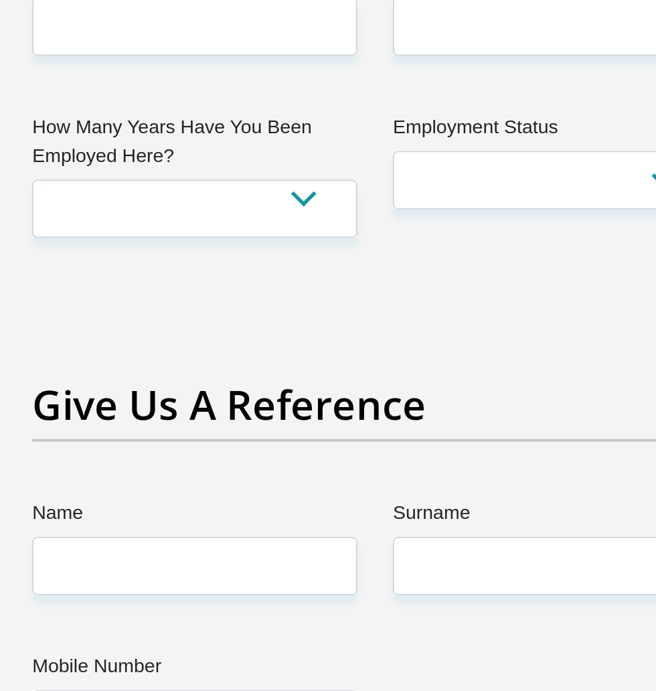
type input "15000"
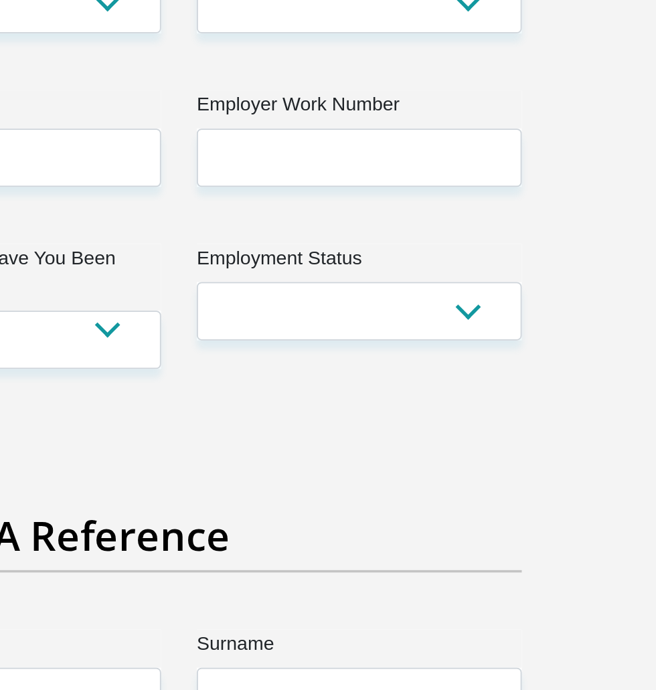
type input "1000"
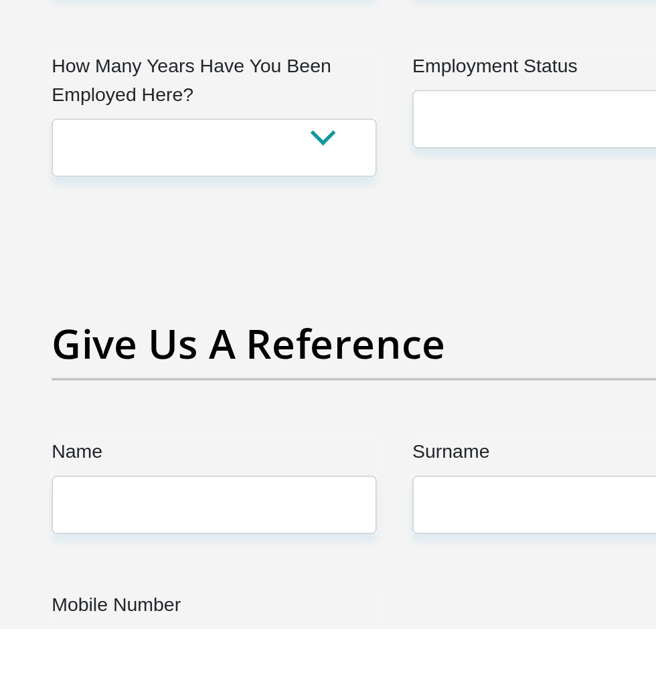
type input "2000"
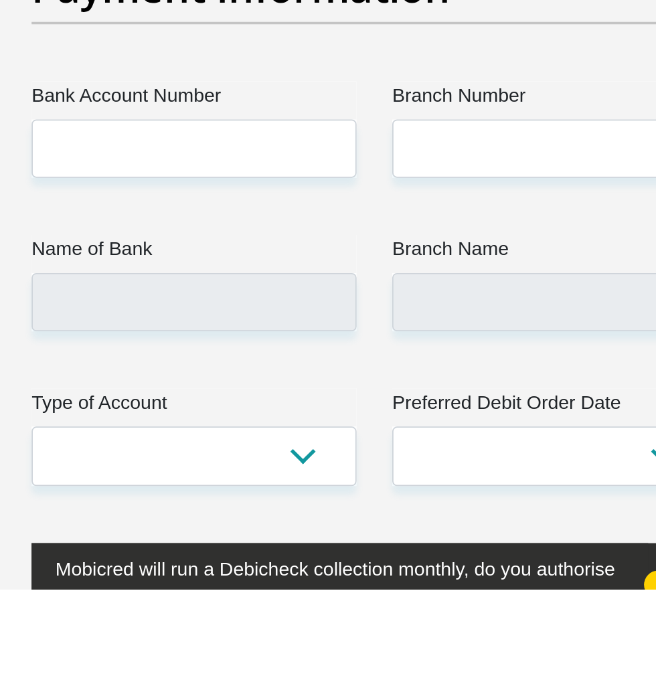
scroll to position [3022, 0]
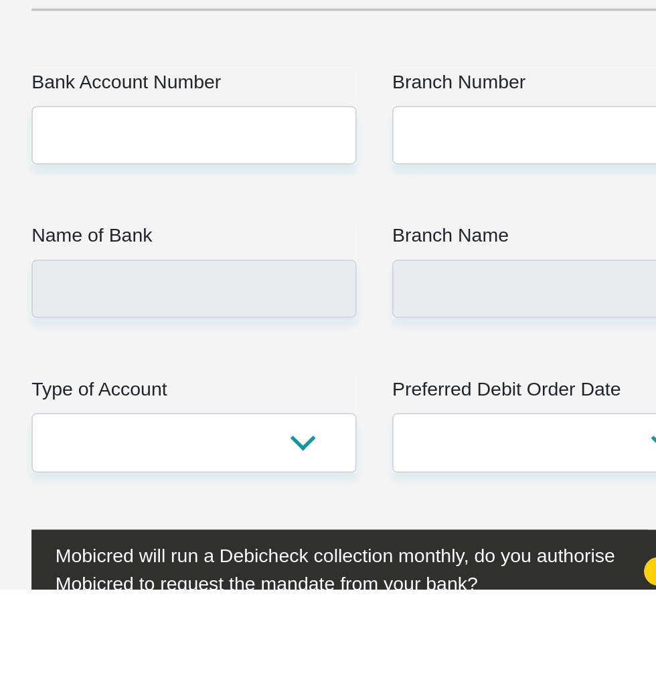
type input "3000"
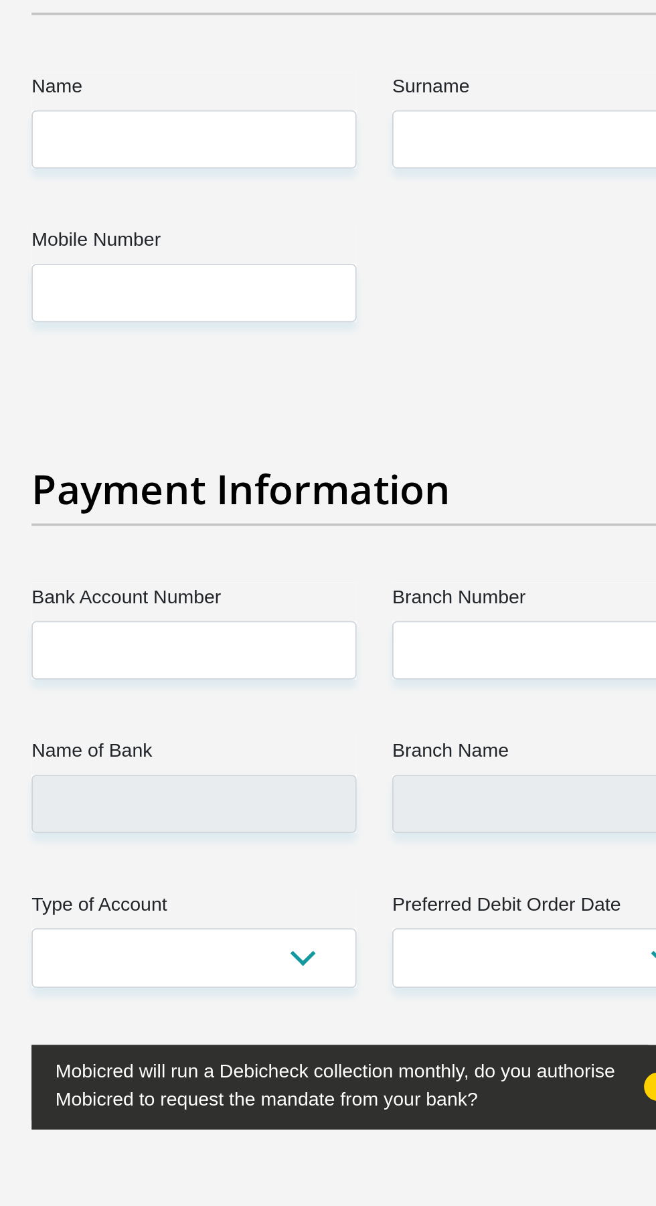
select select "28"
select select "Self-Employed"
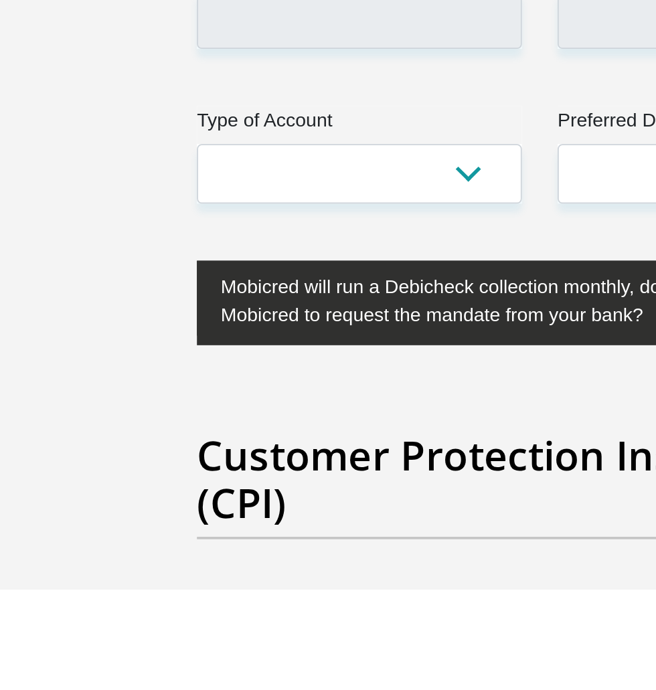
scroll to position [0, 87]
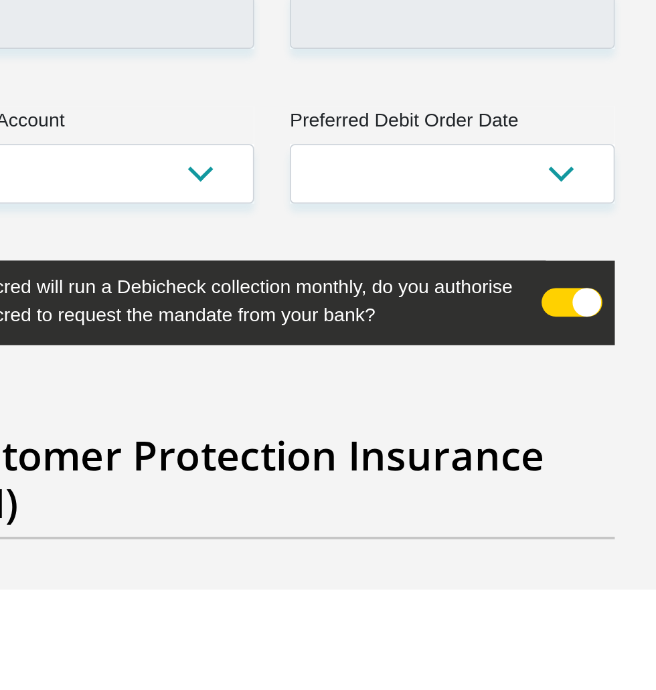
type input "TeamChazfeeltheburntrainingstudio"
type input "0824679347"
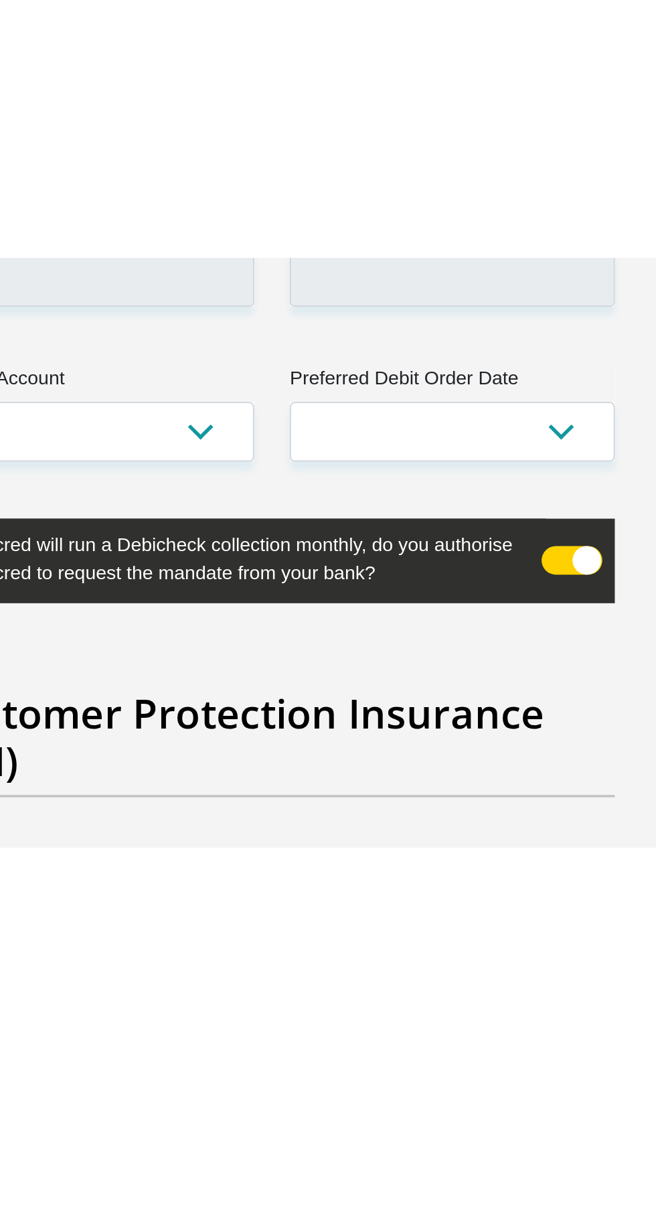
scroll to position [3174, 0]
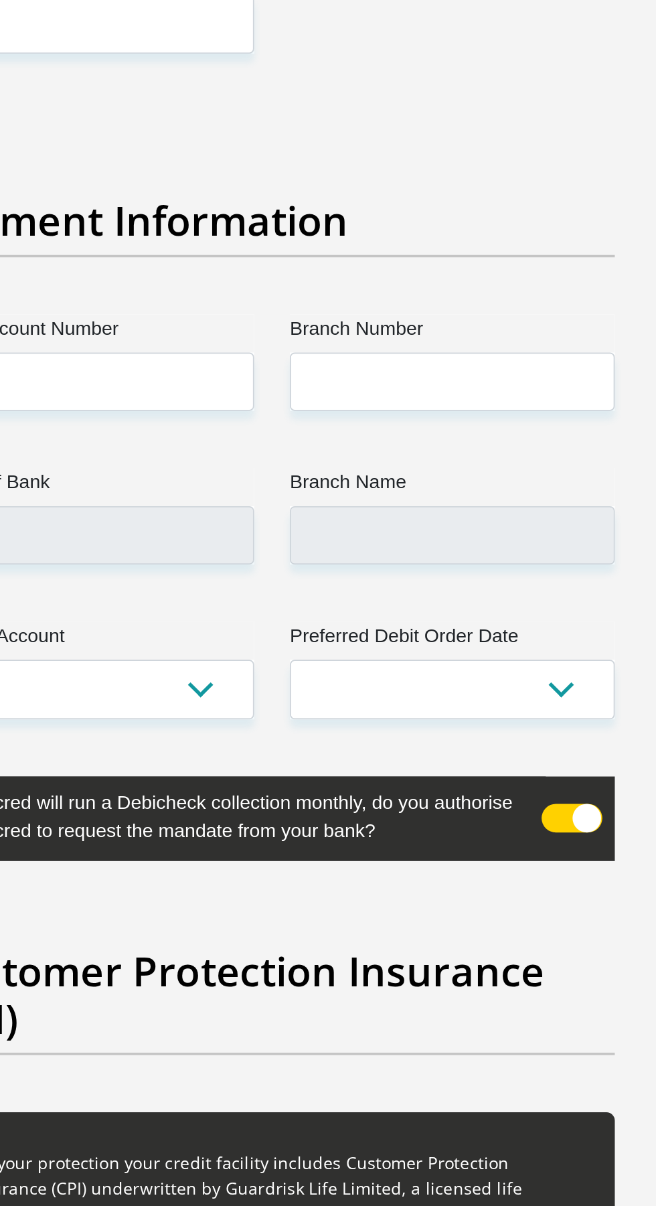
select select "4"
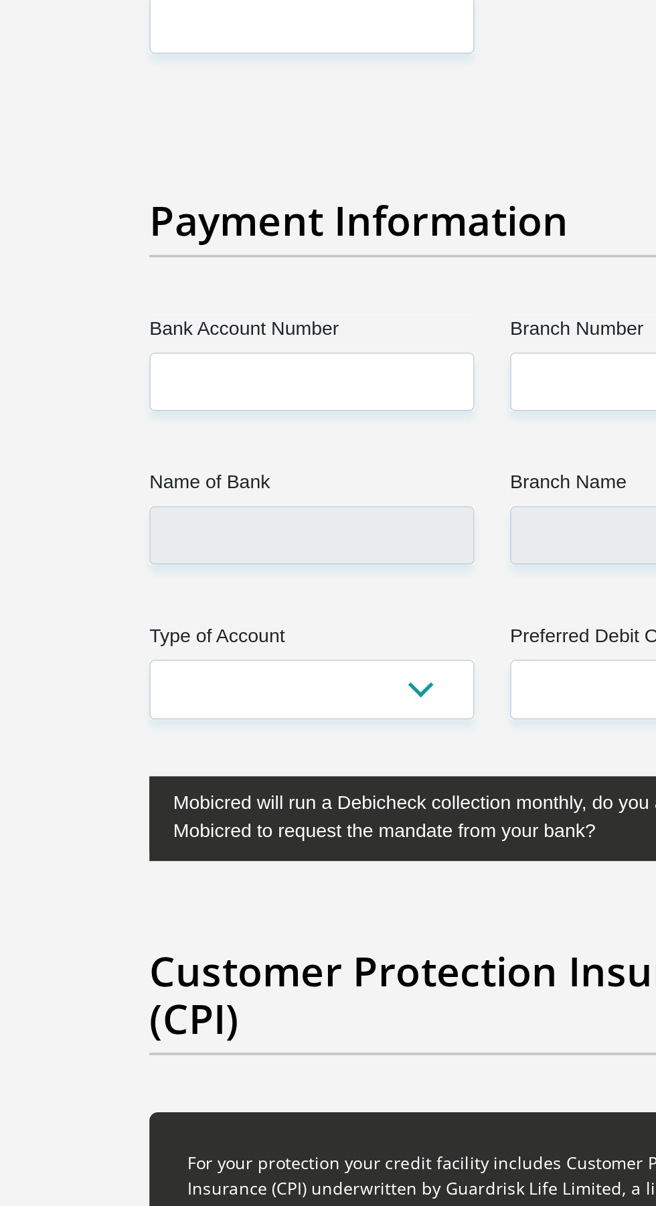
select select "60"
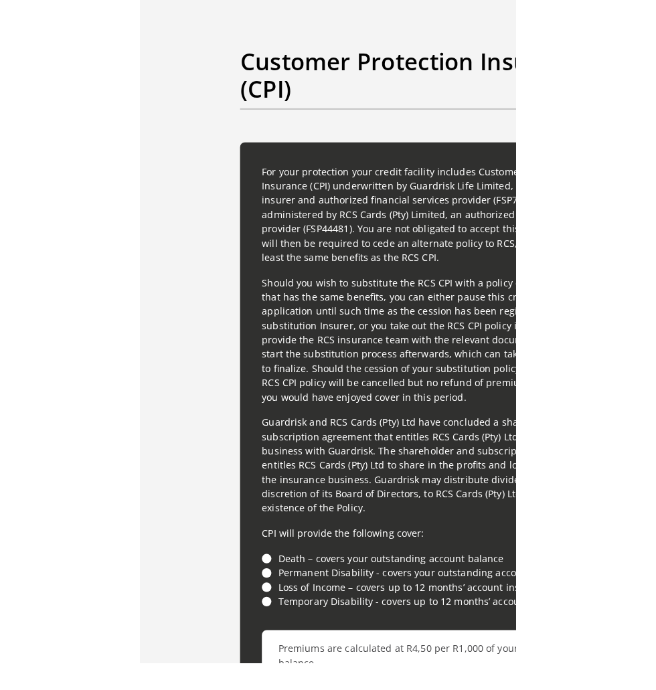
scroll to position [3369, 0]
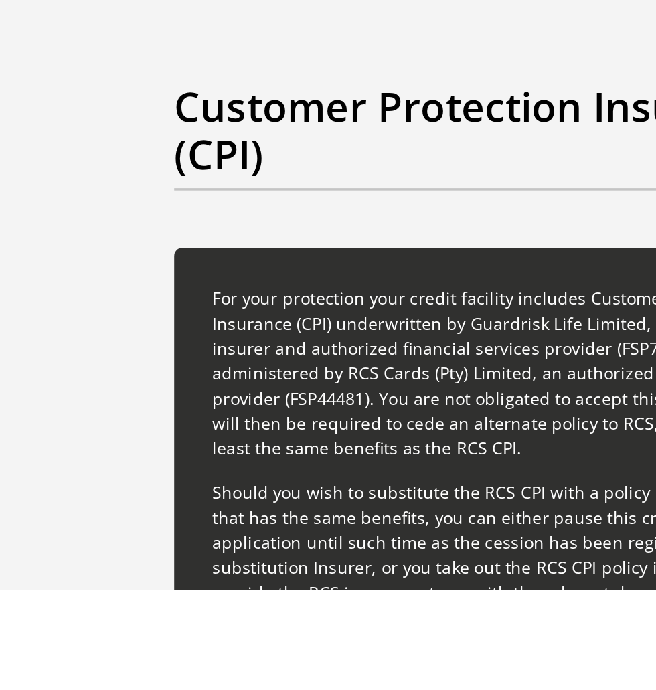
type input "[PERSON_NAME]"
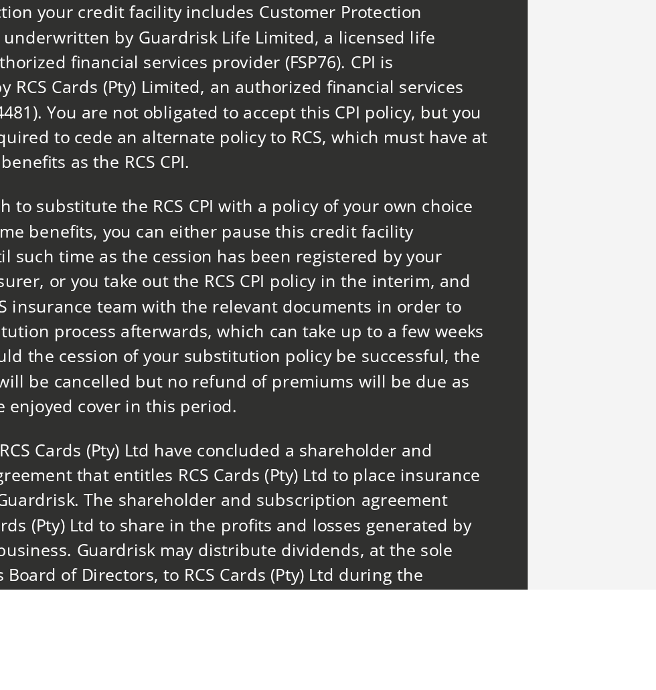
scroll to position [3534, 0]
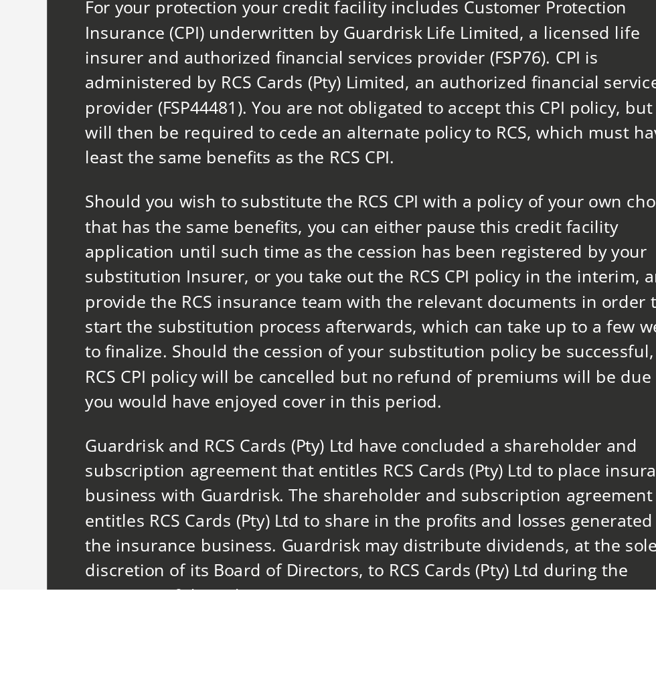
type input "Adonis"
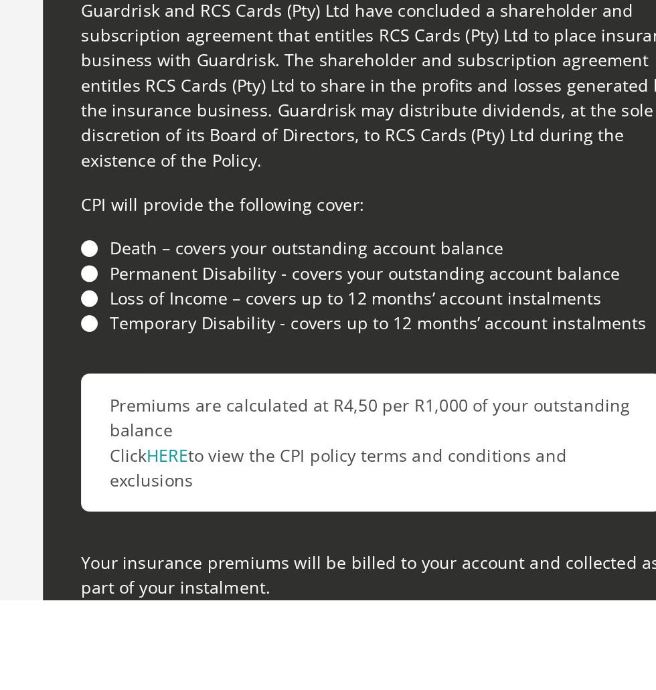
scroll to position [3784, 0]
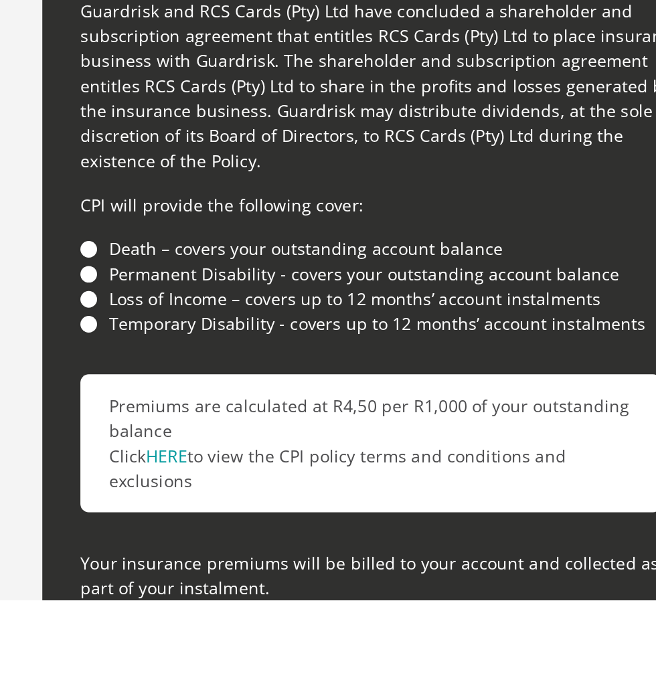
type input "073853 2614"
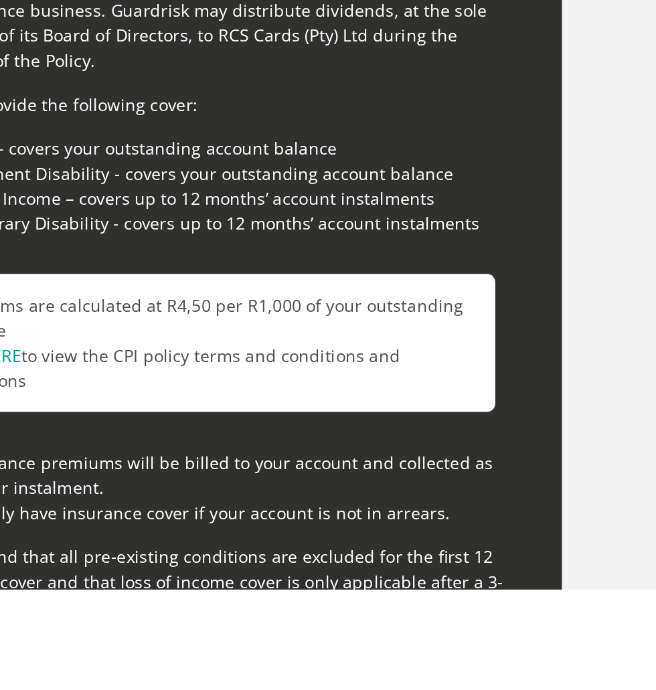
scroll to position [3848, 0]
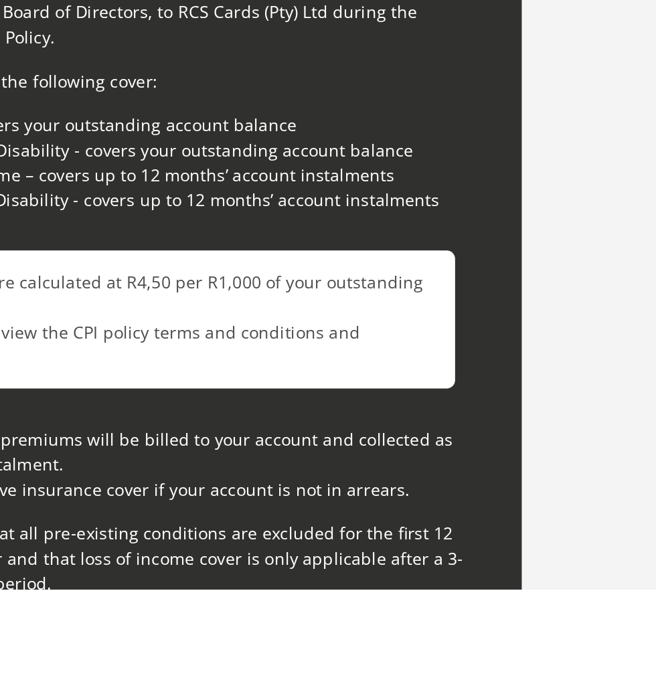
type input "F"
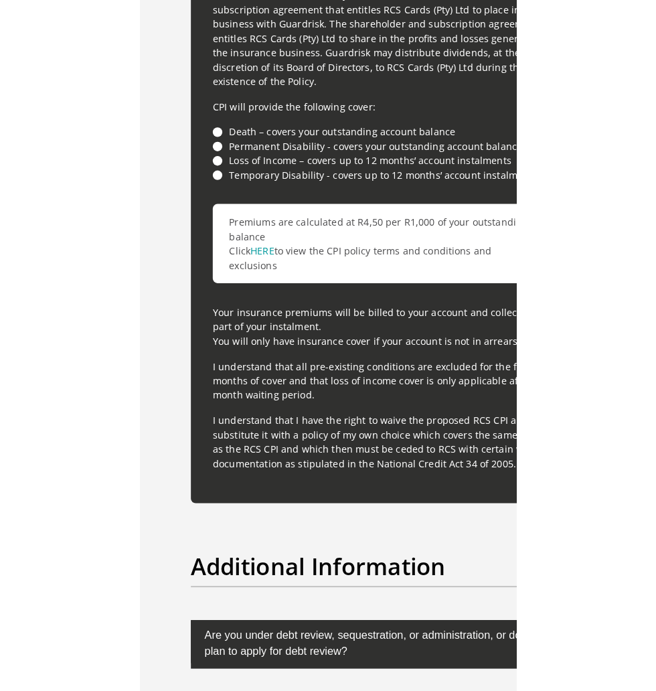
scroll to position [4159, 0]
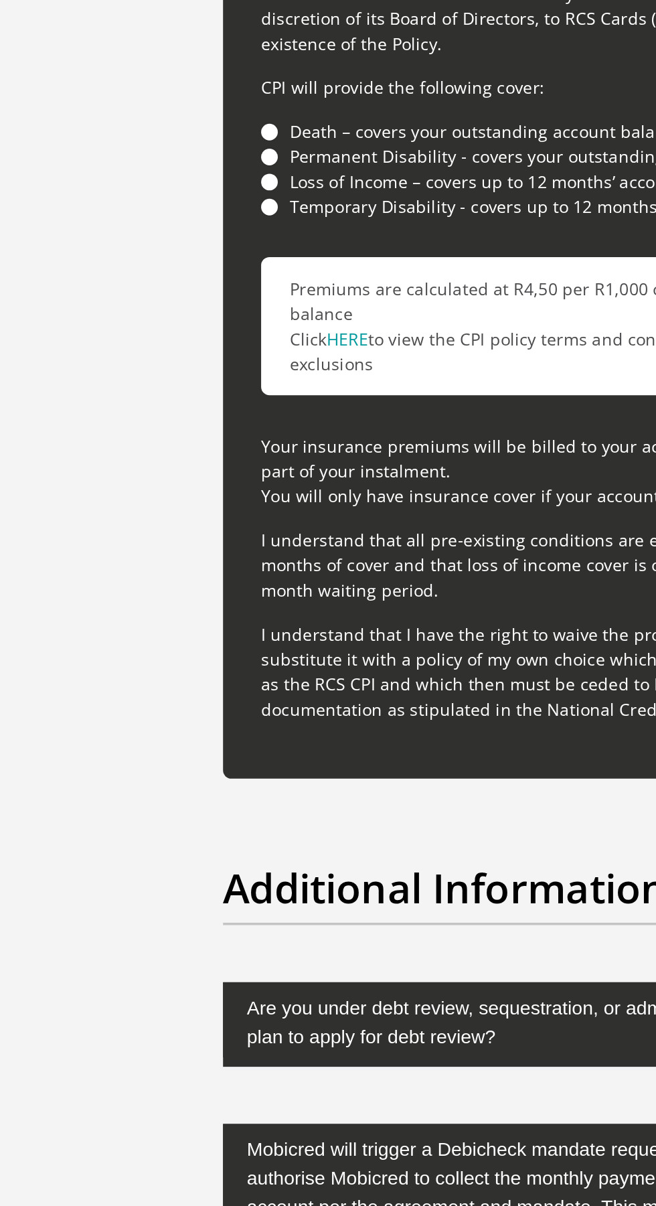
select select "CUR"
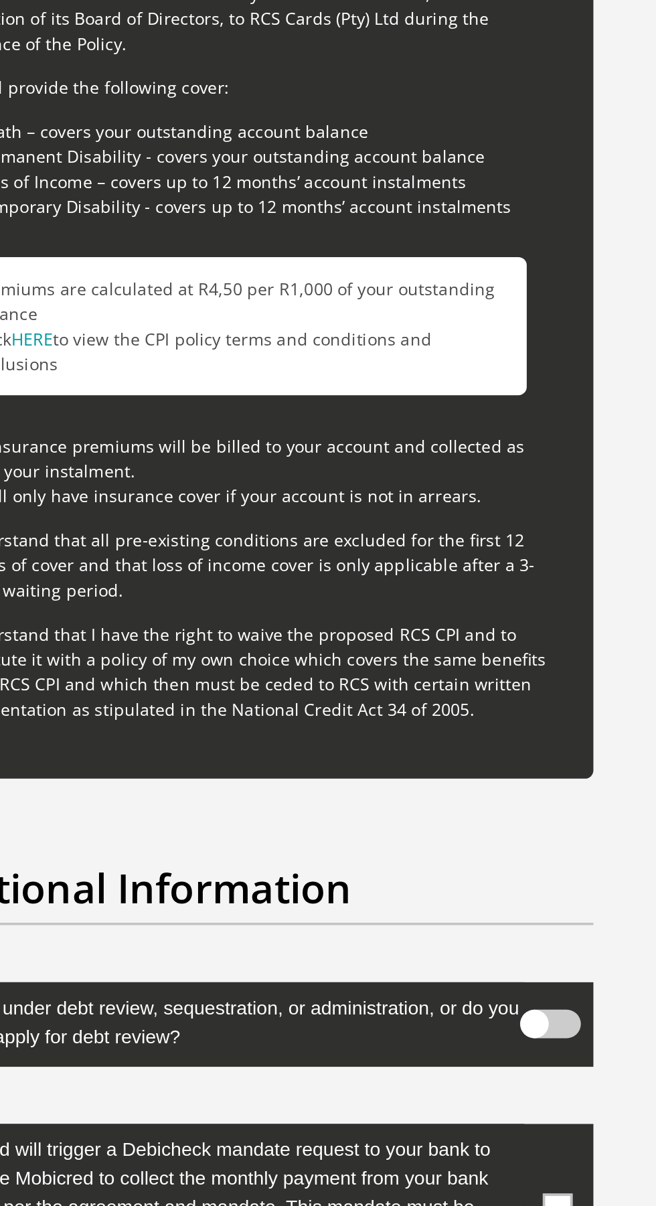
select select "5"
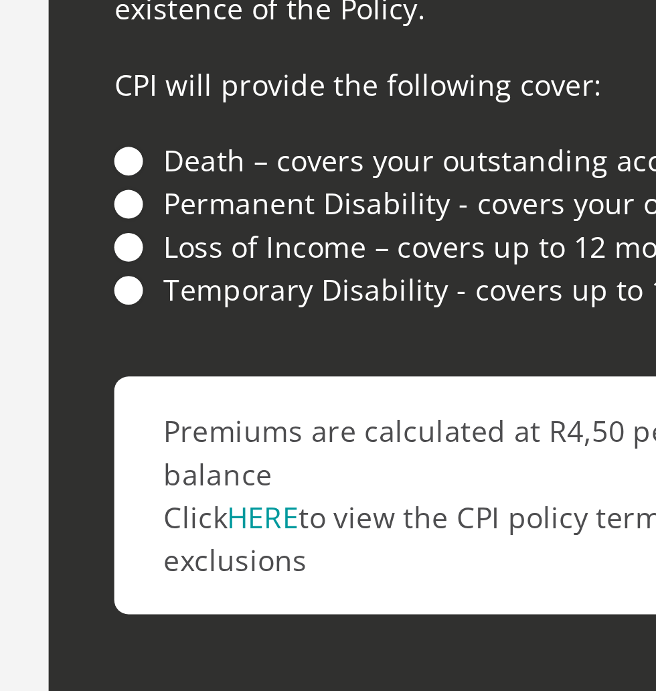
type input "62191833550"
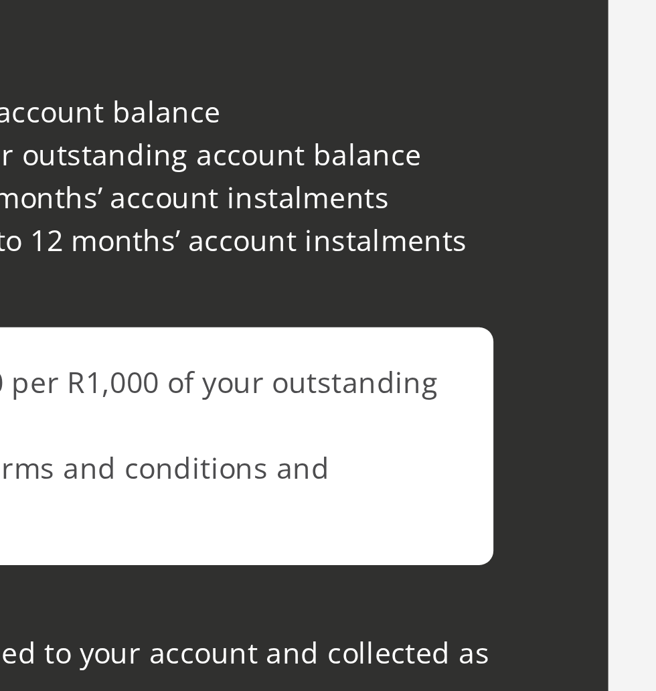
type input "250655"
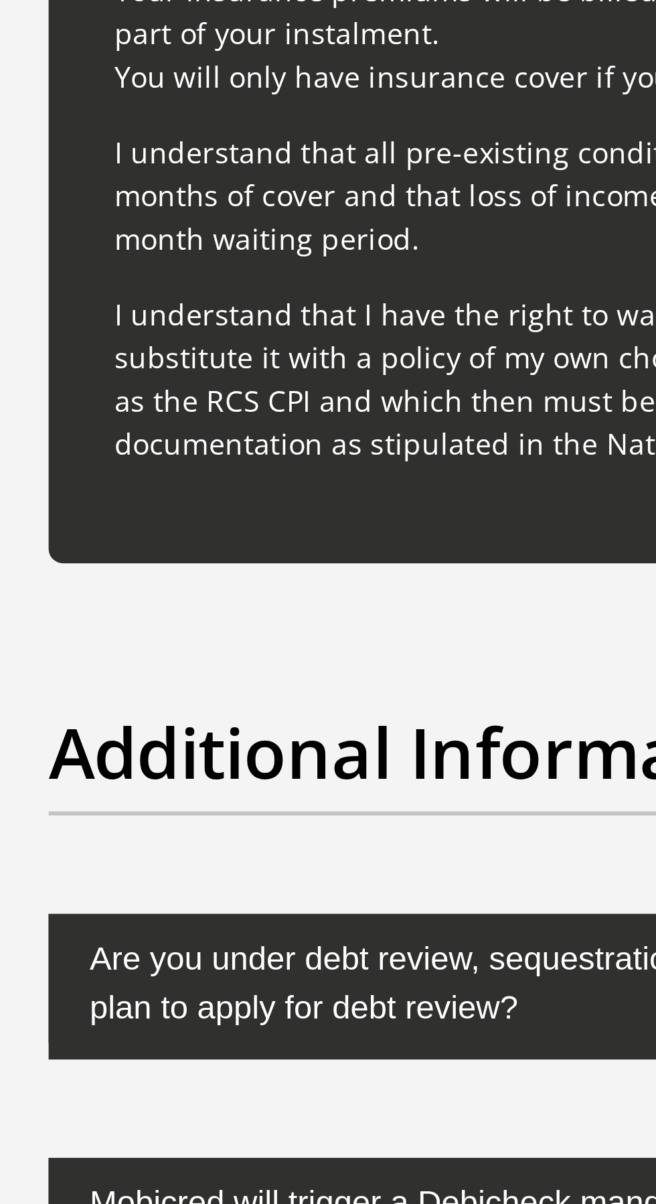
type input "FIRSTRAND BANK"
type input "BRANCH 560"
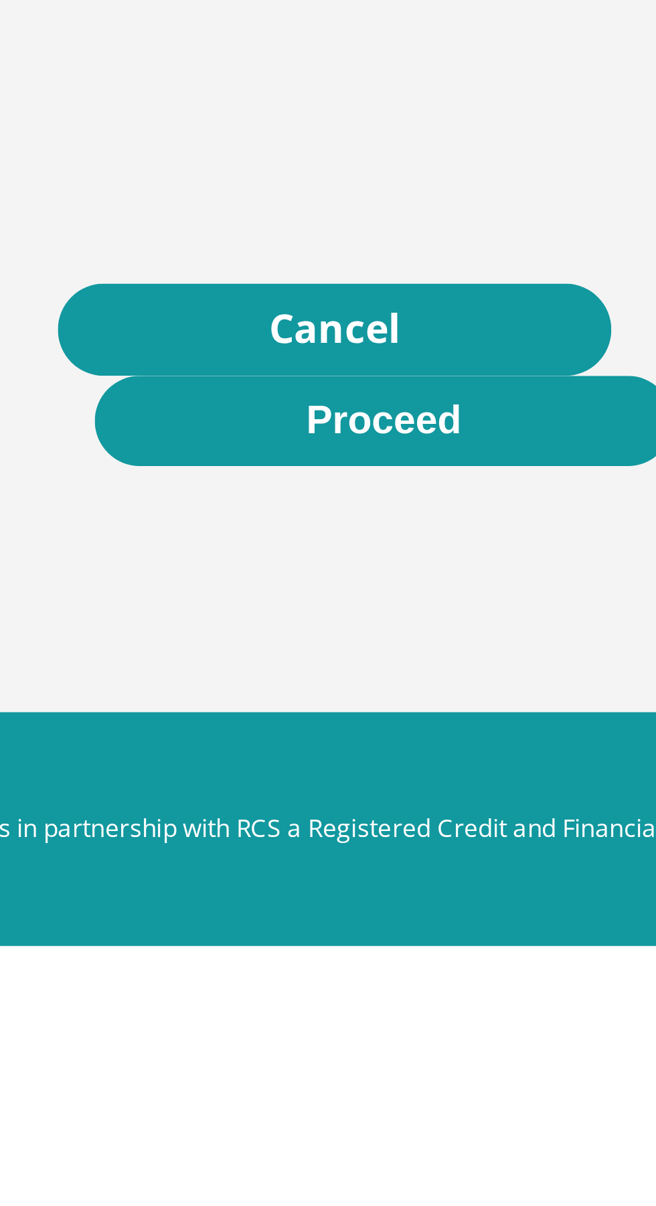
scroll to position [5860, 0]
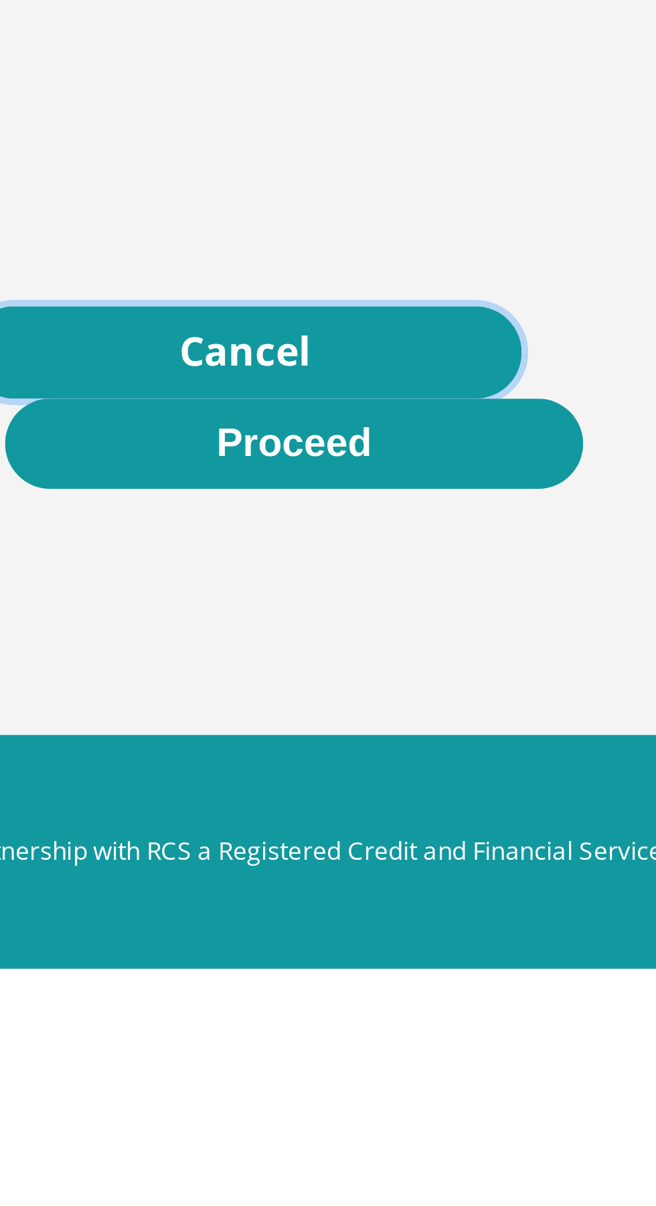
click at [331, 1020] on link "Cancel" at bounding box center [320, 1005] width 181 height 30
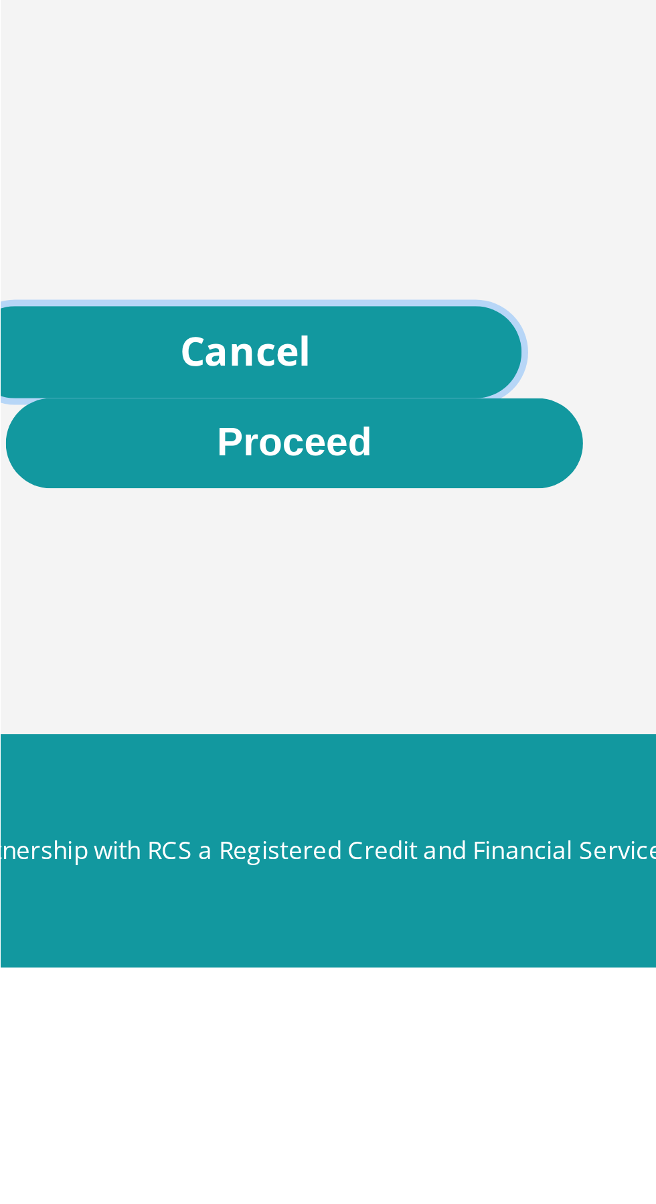
scroll to position [6032, 0]
